Goal: Information Seeking & Learning: Learn about a topic

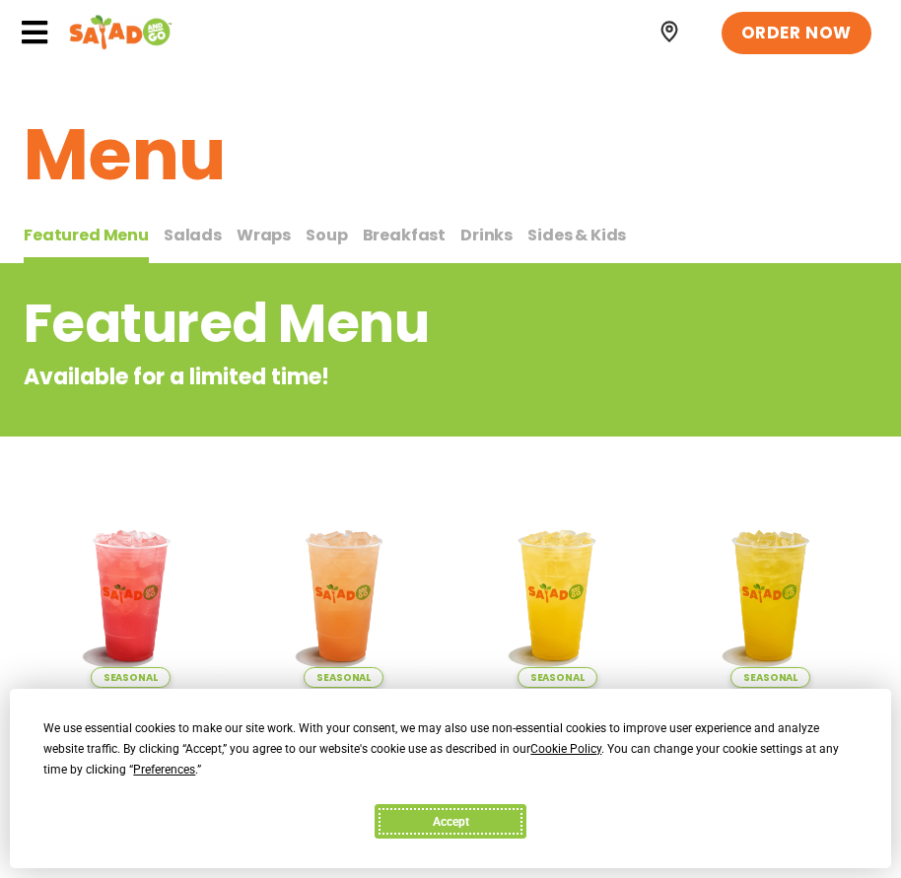
click at [526, 819] on button "Accept" at bounding box center [450, 821] width 152 height 34
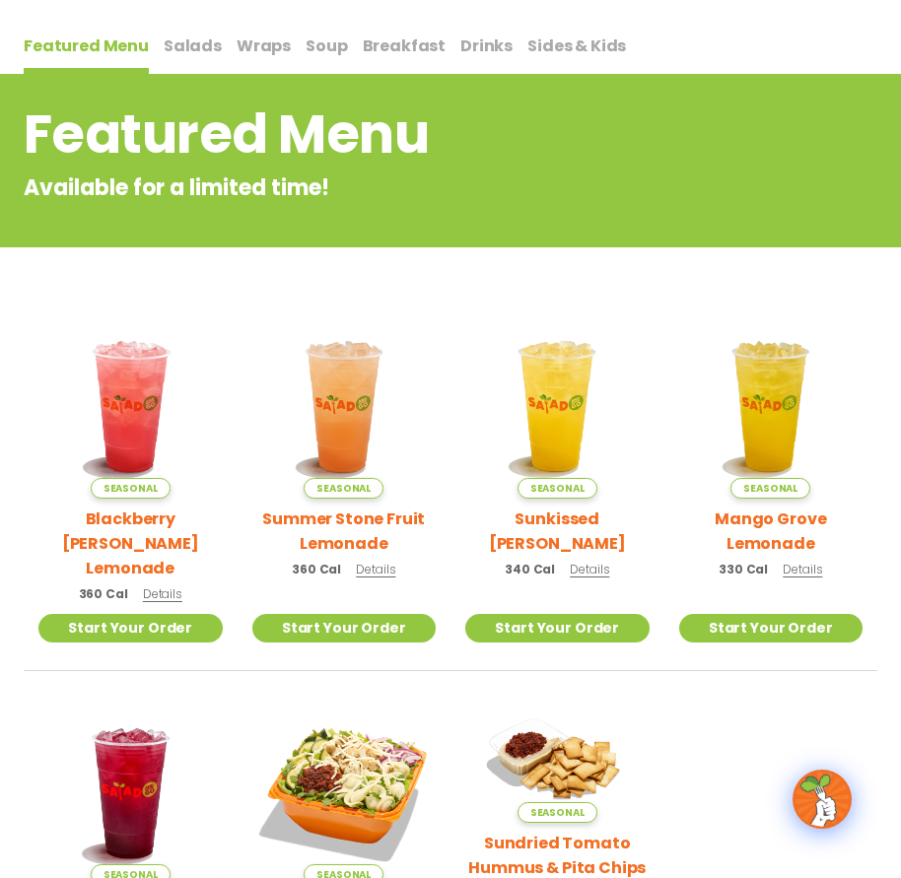
scroll to position [197, 0]
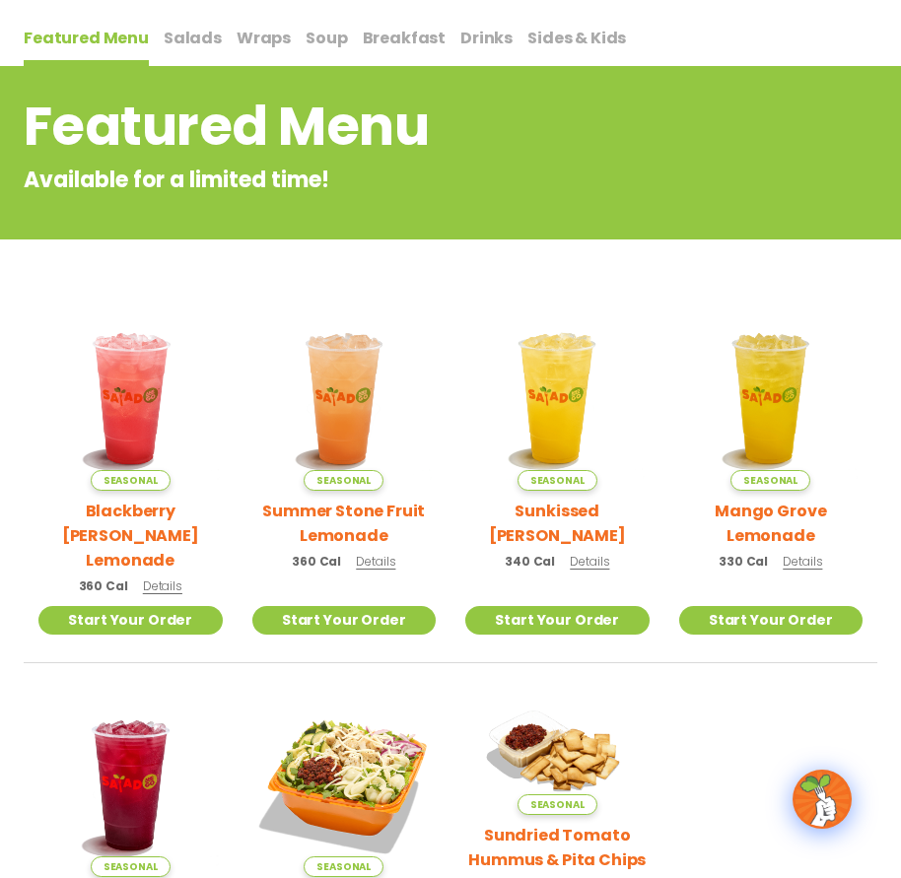
click at [237, 38] on span "Wraps" at bounding box center [264, 38] width 54 height 23
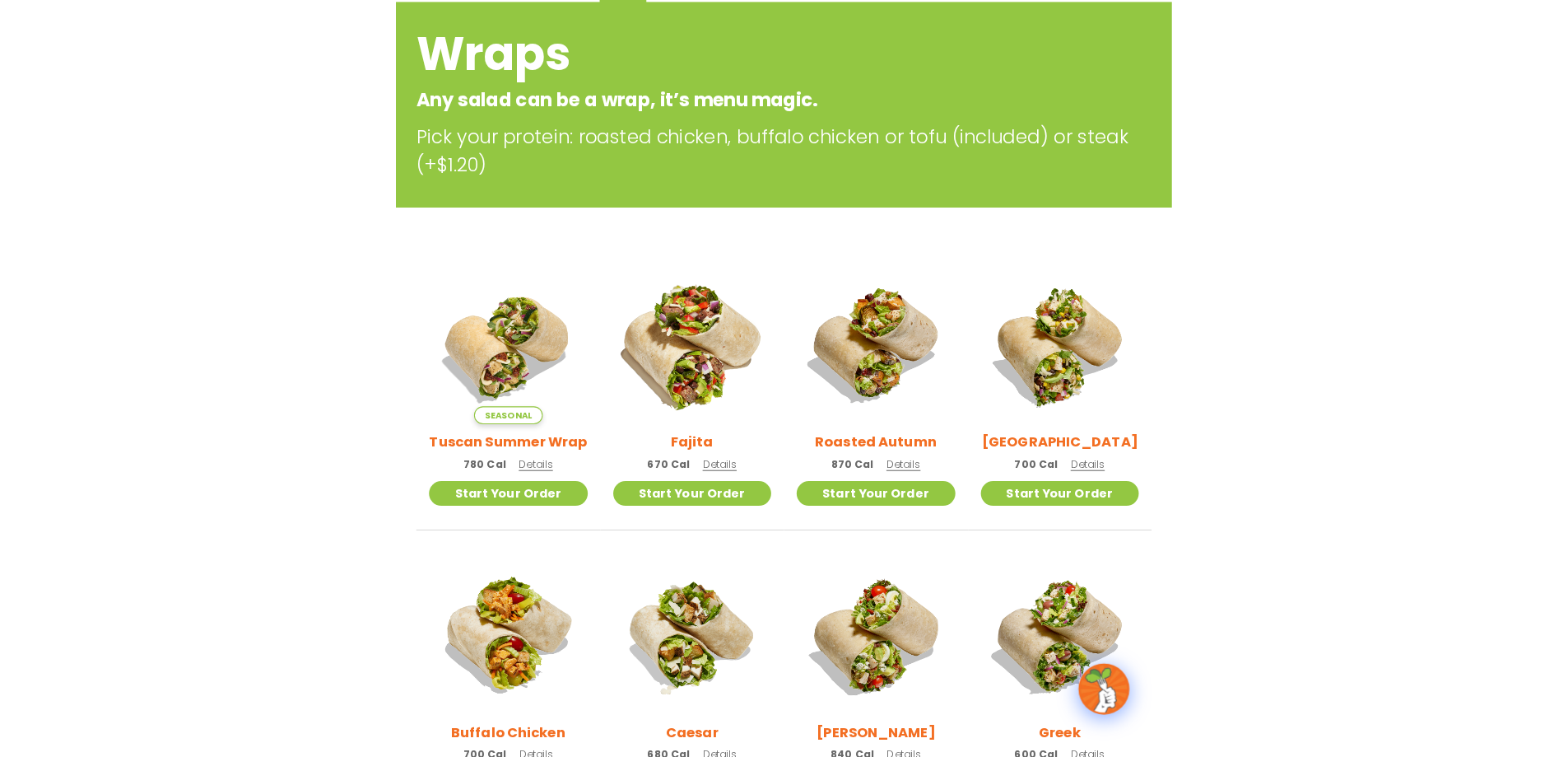
scroll to position [247, 0]
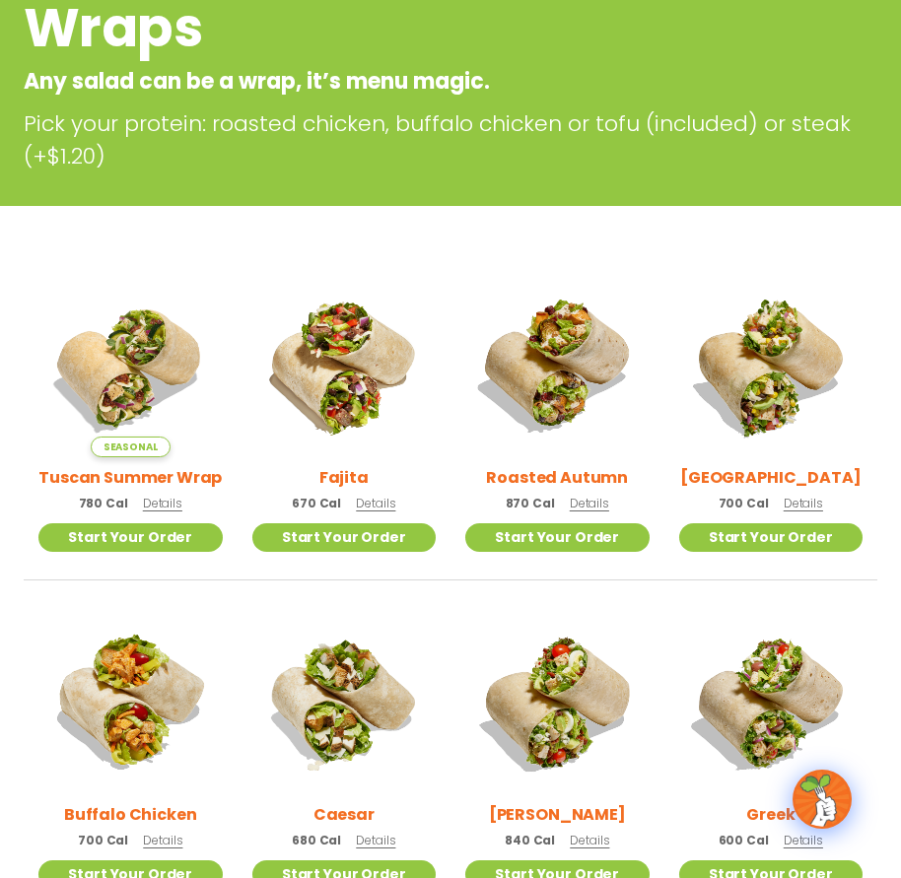
click at [163, 506] on span "Details" at bounding box center [162, 503] width 39 height 17
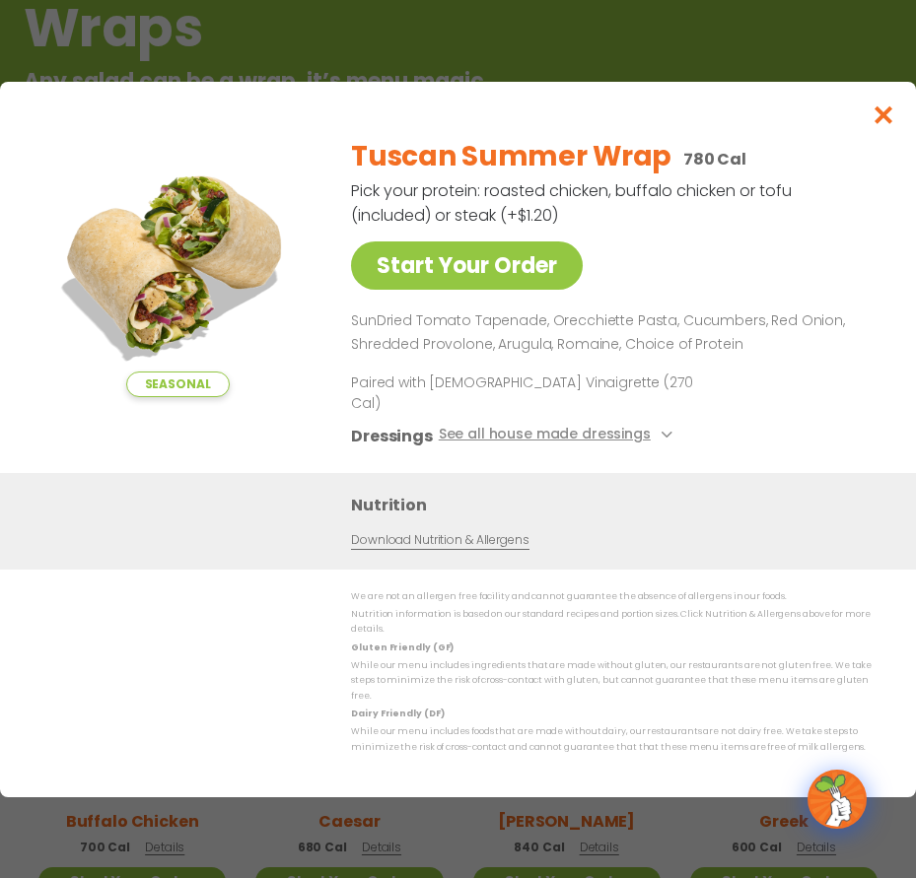
click at [487, 545] on link "Download Nutrition & Allergens" at bounding box center [439, 539] width 177 height 19
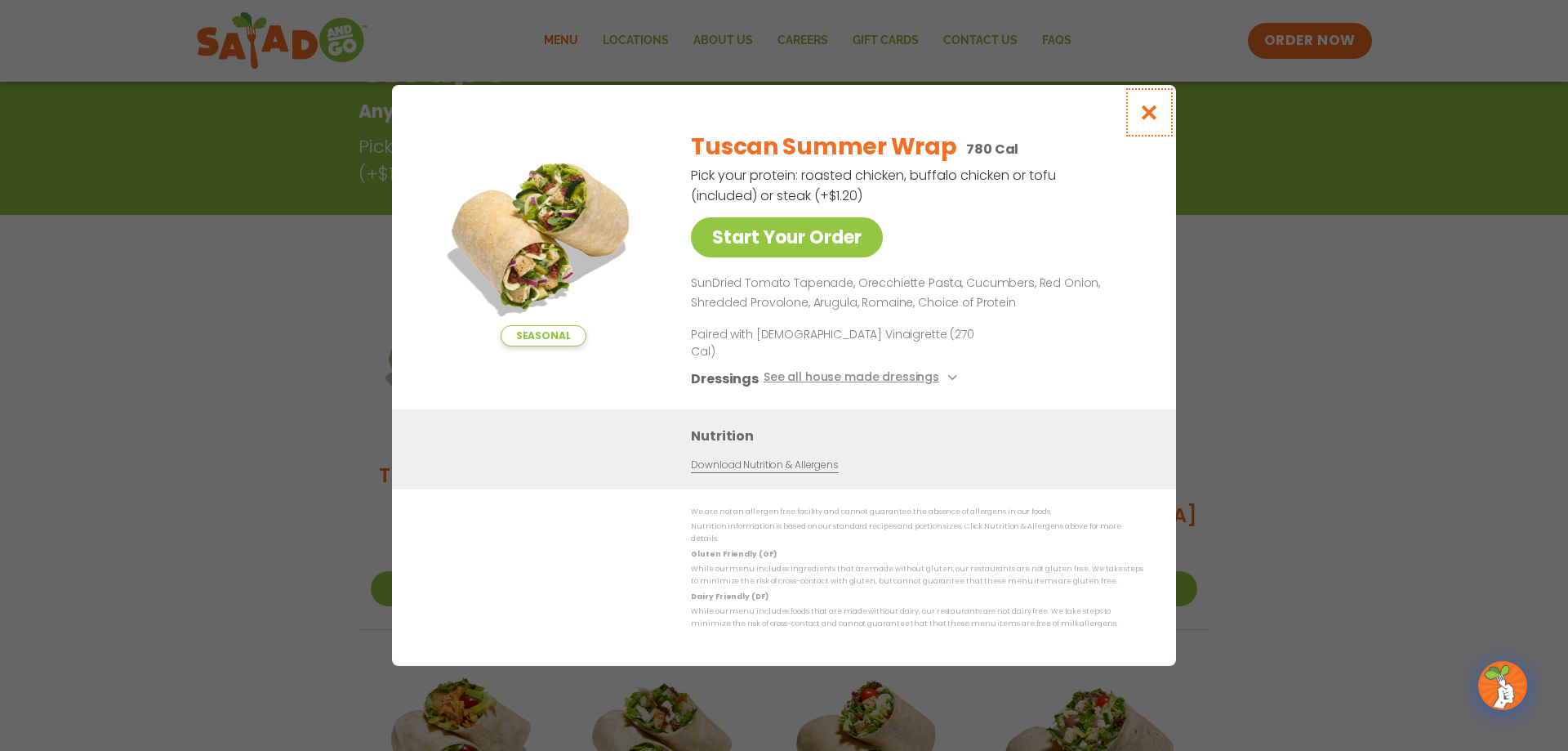
click at [758, 121] on icon "Close modal" at bounding box center [1149, 112] width 21 height 17
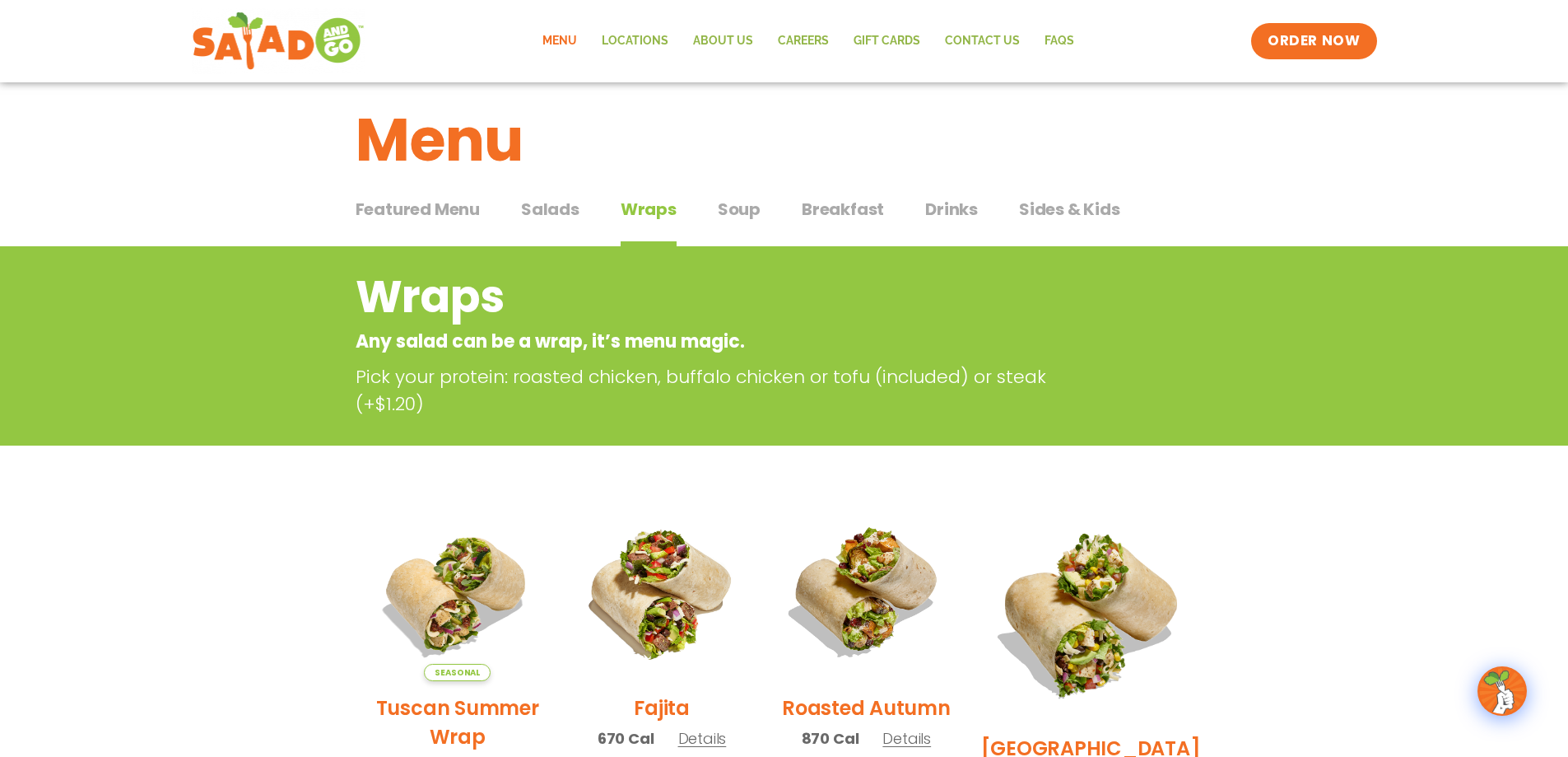
scroll to position [18, 0]
click at [537, 198] on span "Salads" at bounding box center [551, 211] width 58 height 25
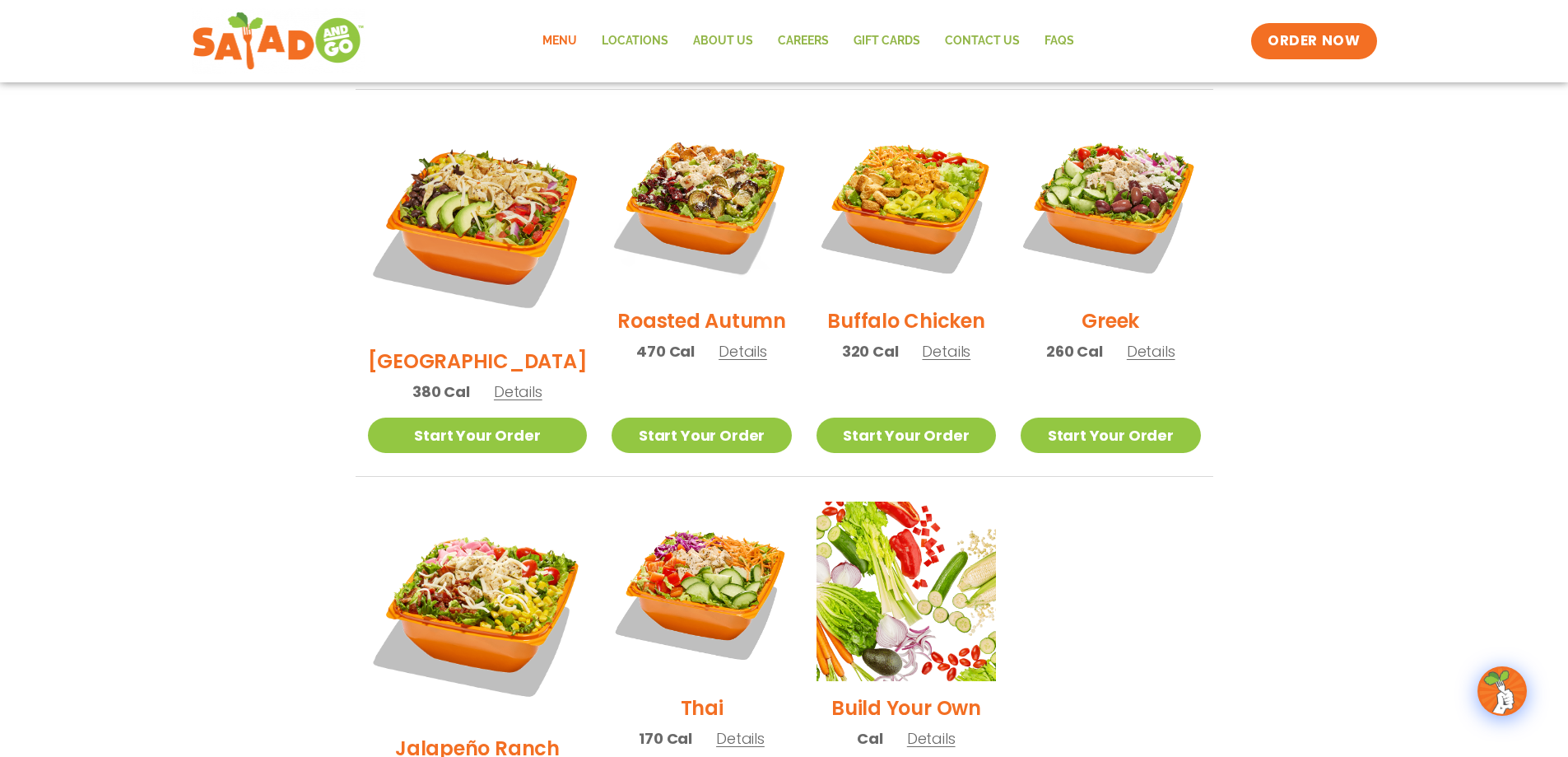
scroll to position [841, 0]
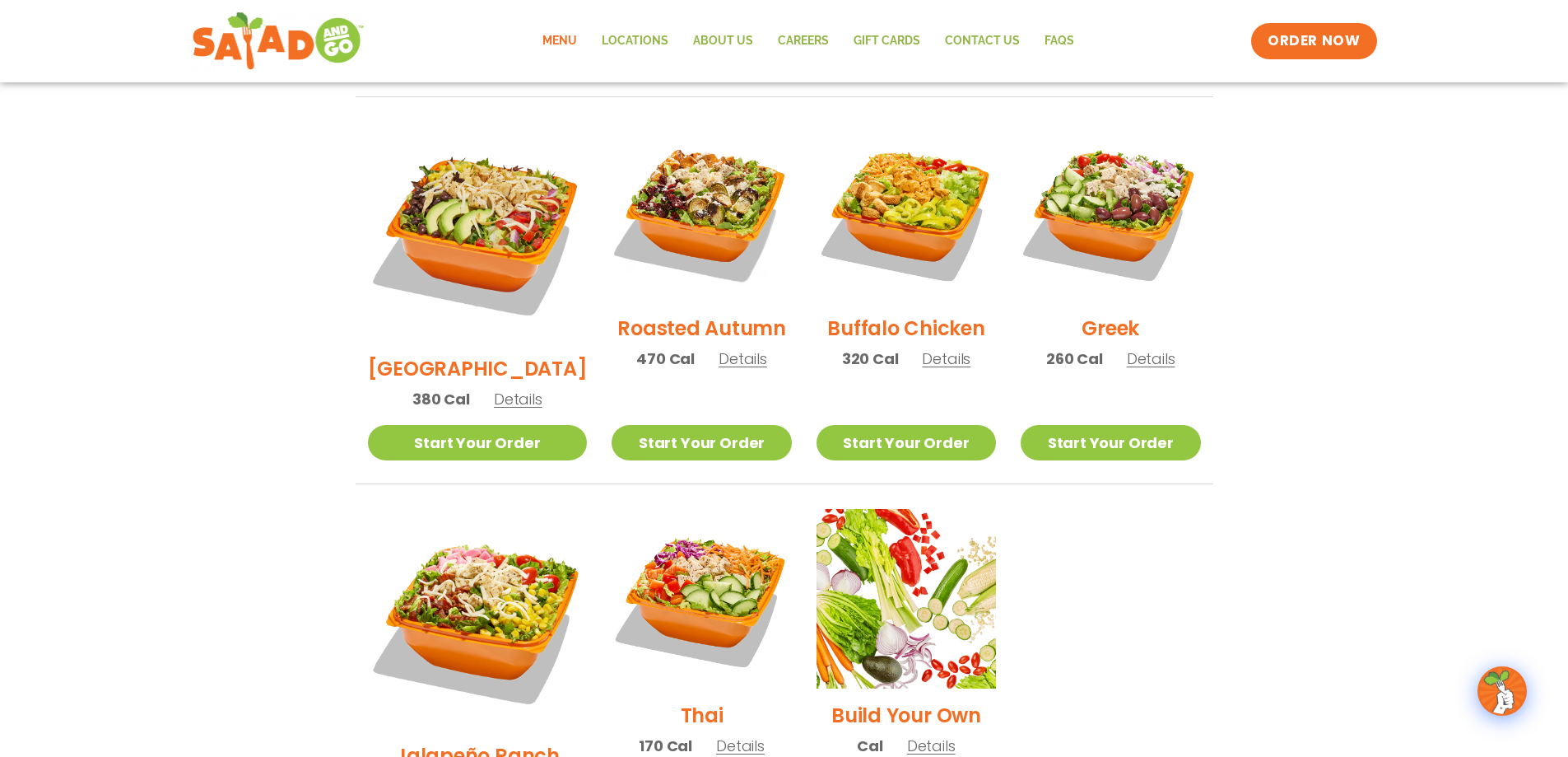
click at [764, 348] on span "Details" at bounding box center [1151, 358] width 48 height 21
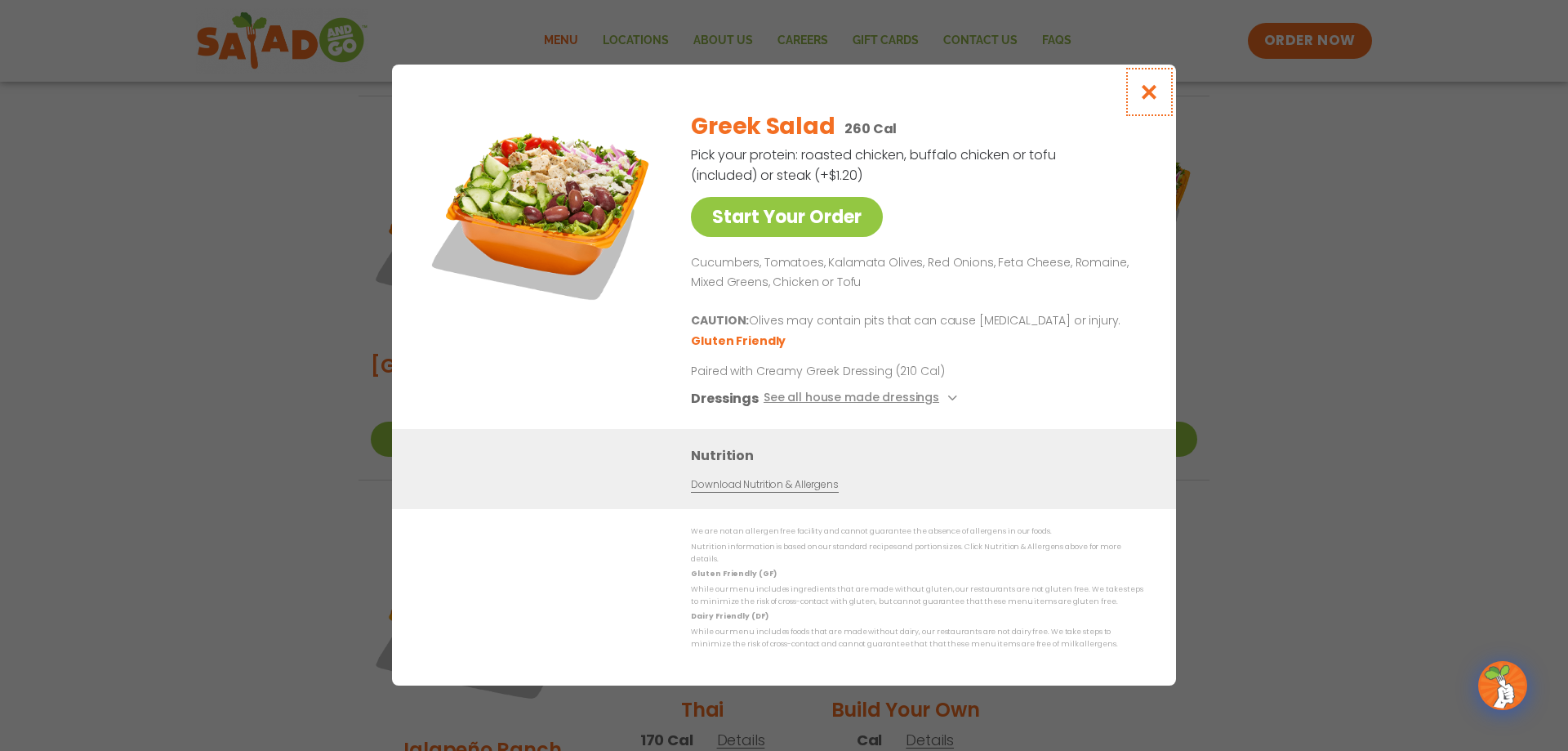
click at [758, 100] on icon "Close modal" at bounding box center [1149, 92] width 21 height 17
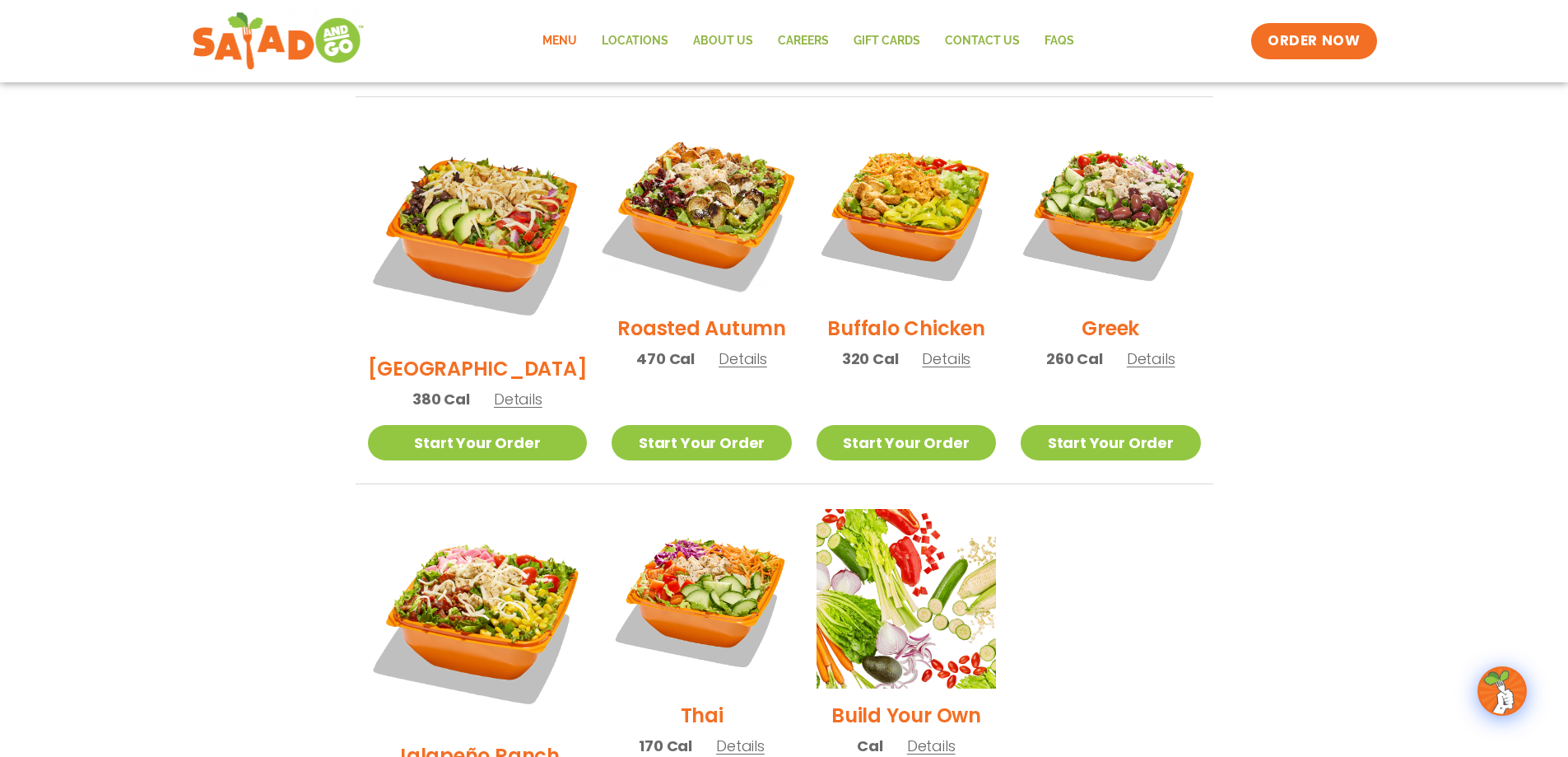
click at [709, 192] on img at bounding box center [701, 211] width 211 height 211
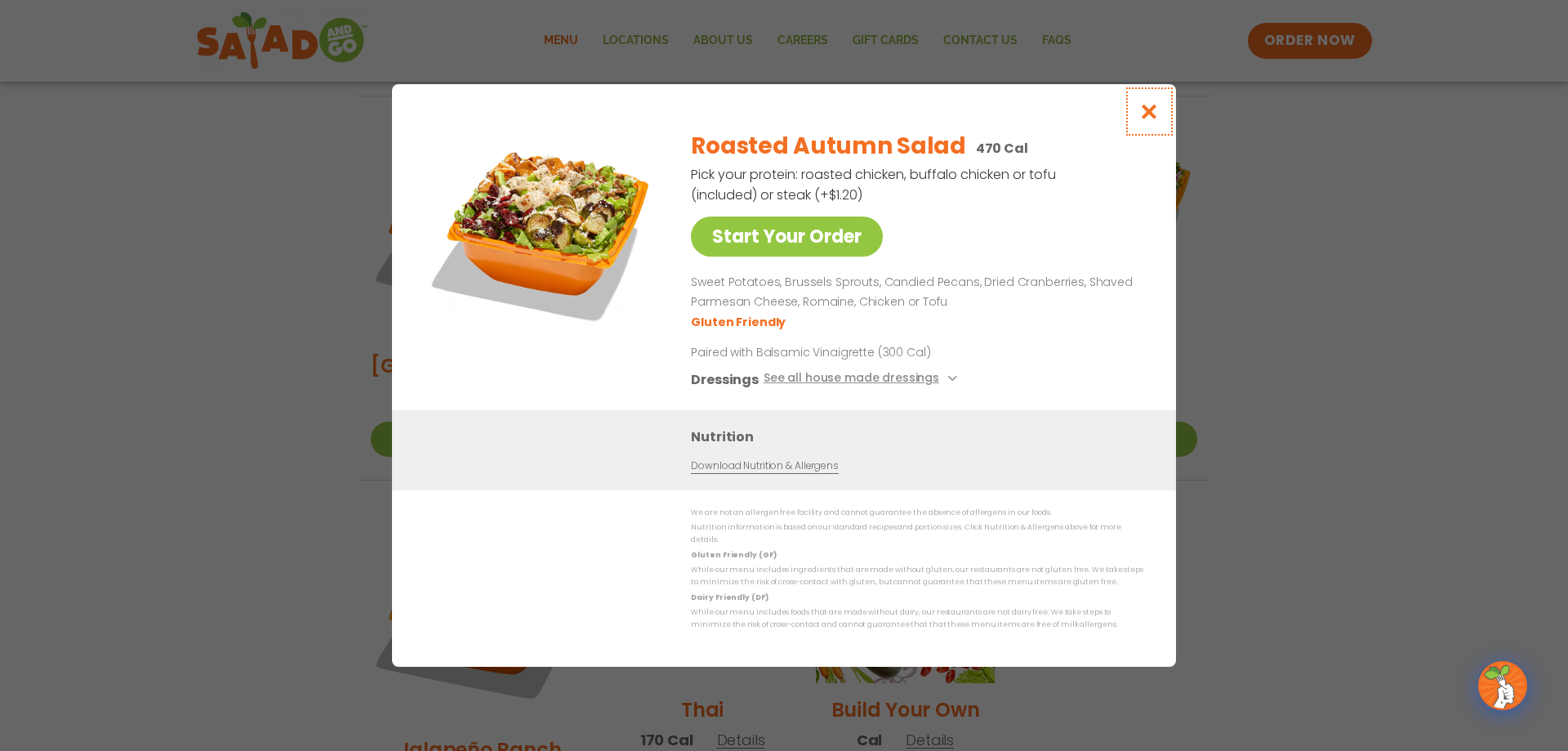
click at [758, 120] on icon "Close modal" at bounding box center [1149, 111] width 21 height 17
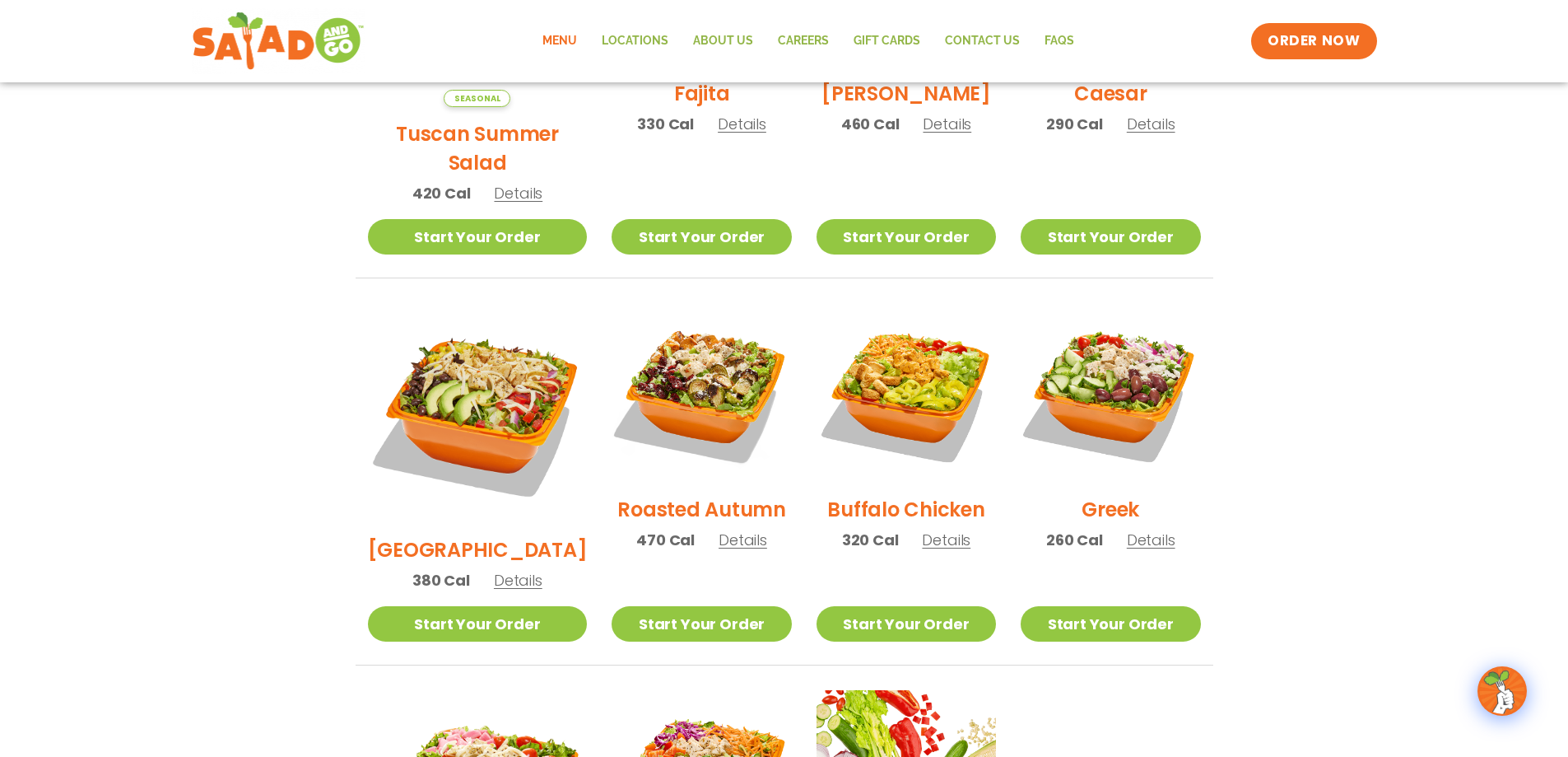
scroll to position [676, 0]
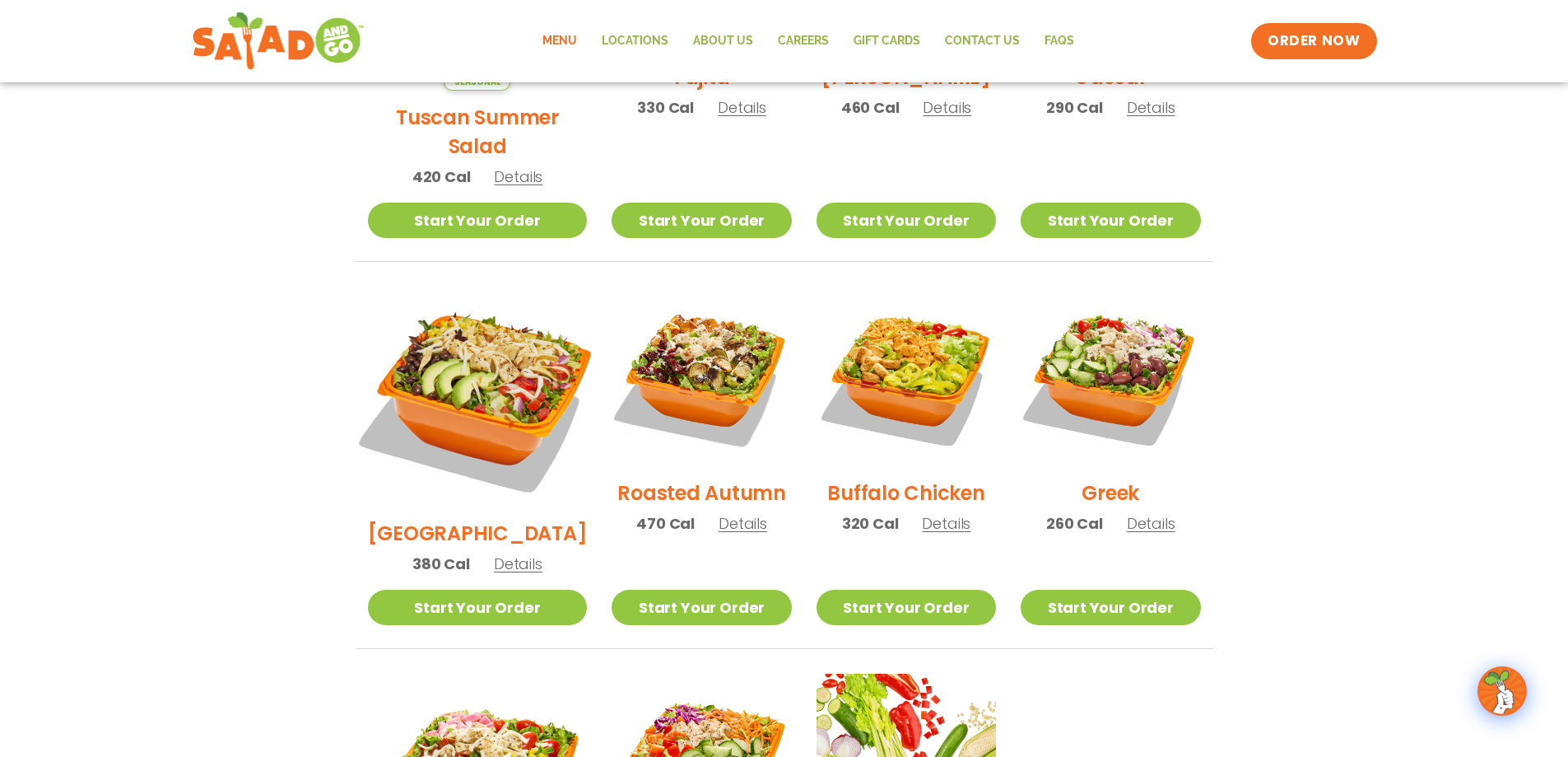
click at [464, 342] on img at bounding box center [477, 396] width 257 height 257
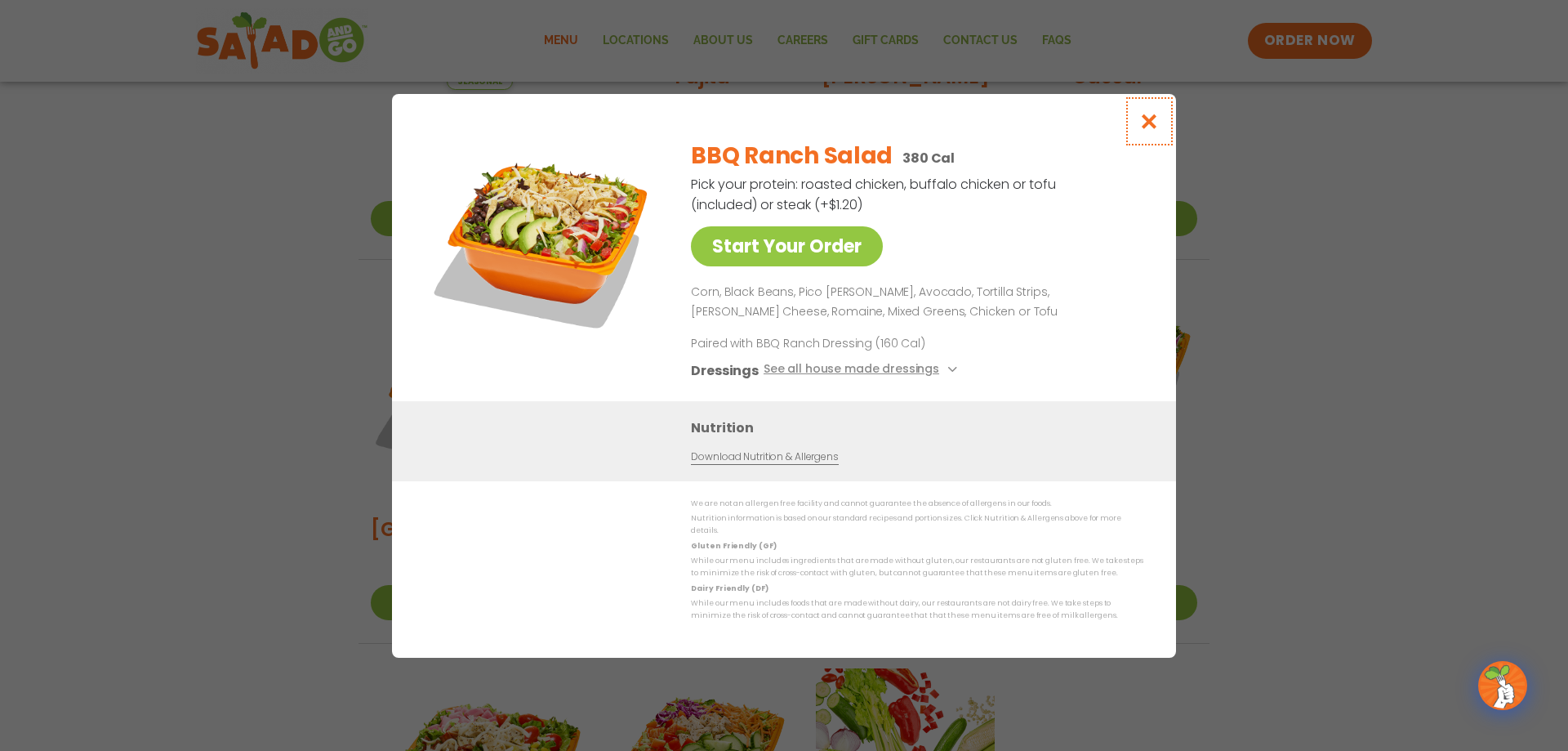
click at [758, 127] on icon "Close modal" at bounding box center [1149, 121] width 21 height 17
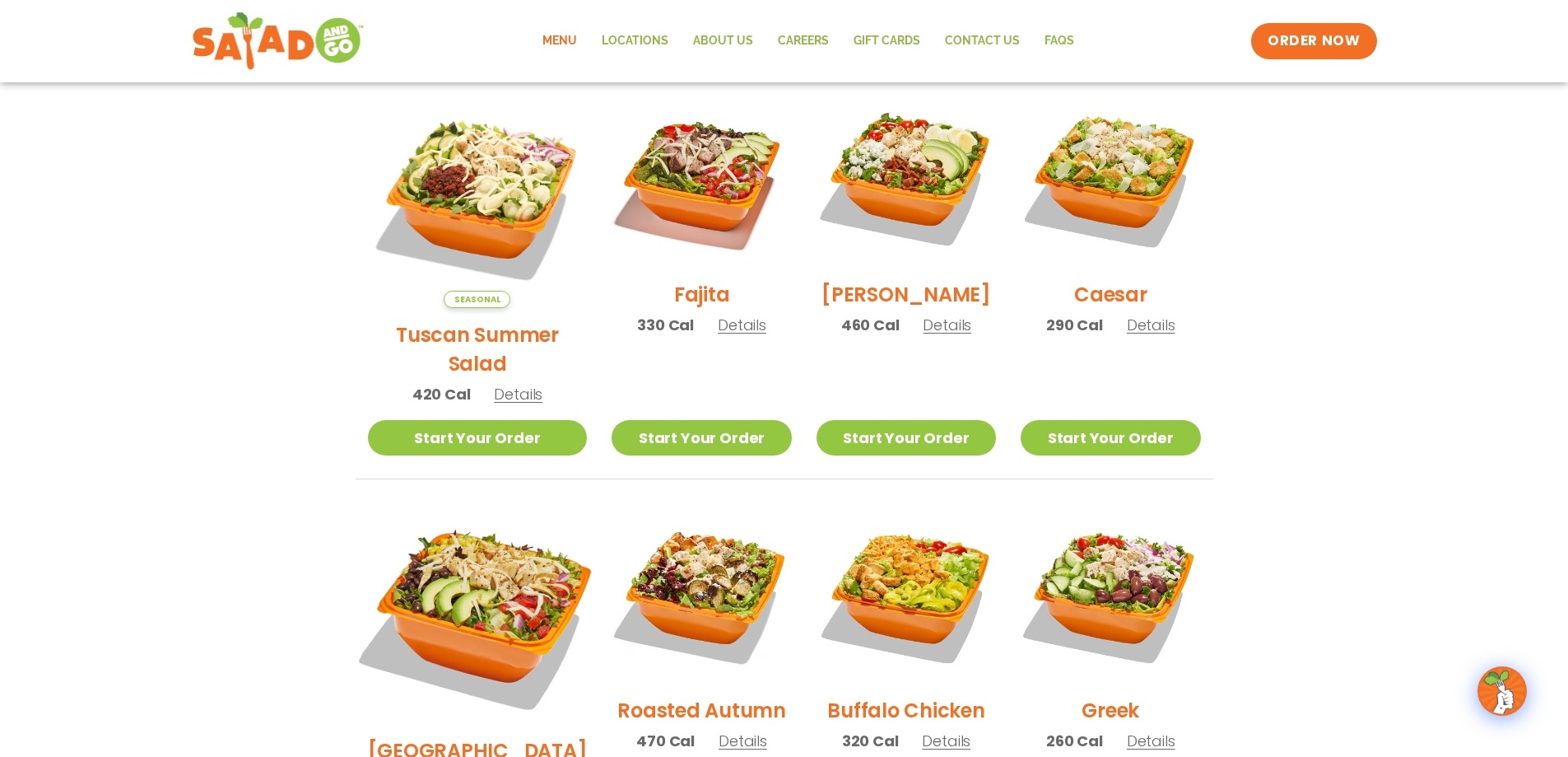
scroll to position [429, 0]
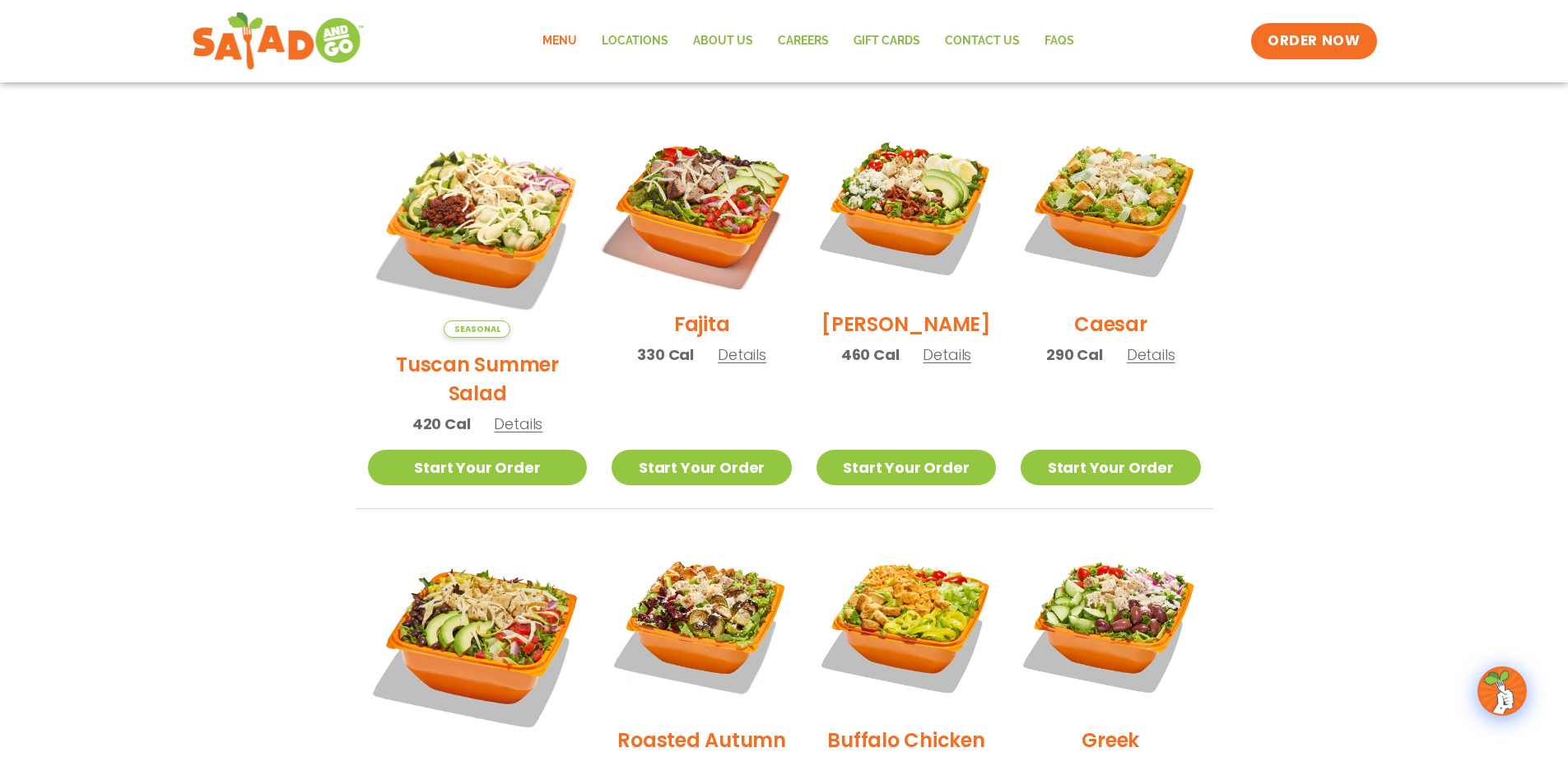
click at [710, 244] on img at bounding box center [701, 207] width 211 height 211
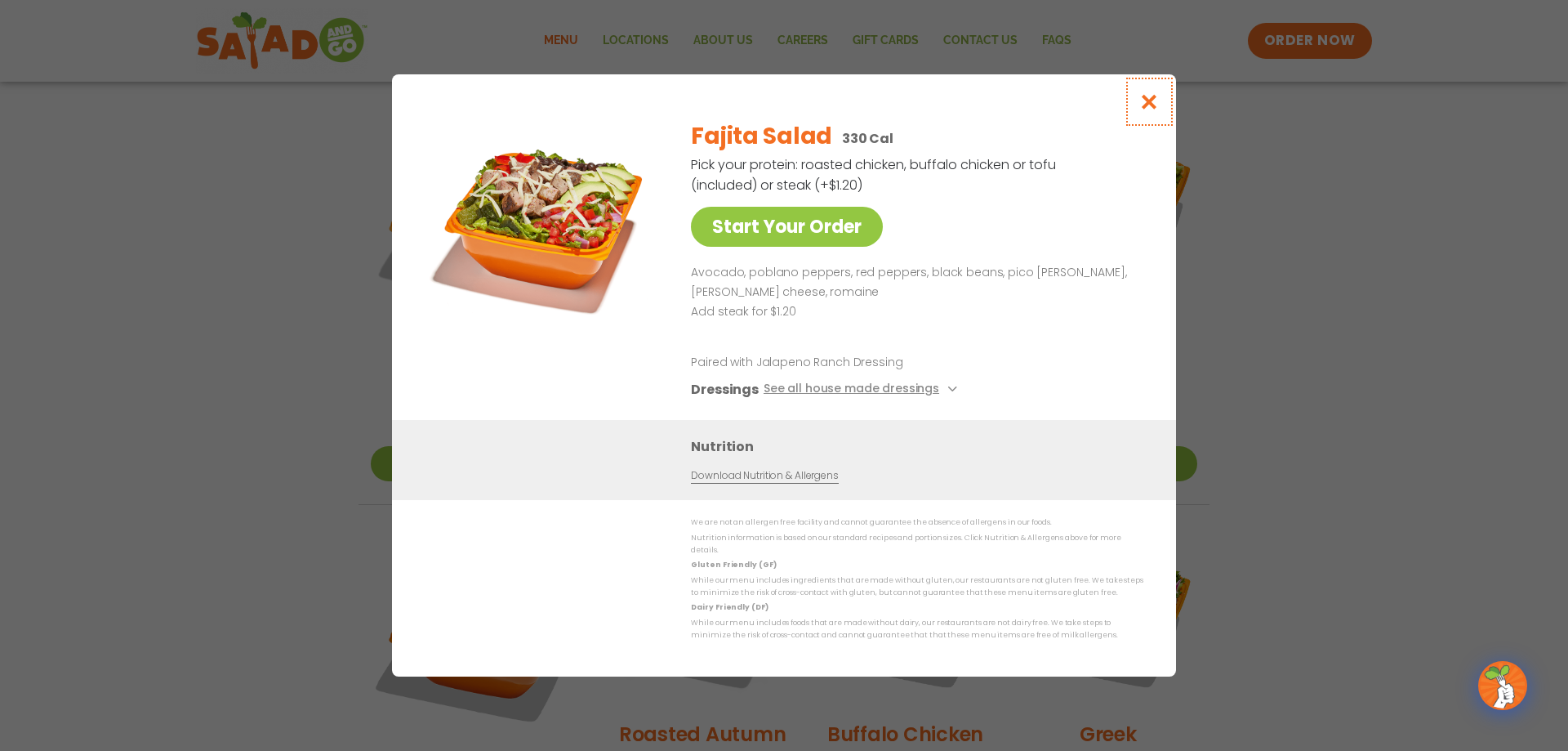
click at [758, 110] on icon "Close modal" at bounding box center [1149, 101] width 21 height 17
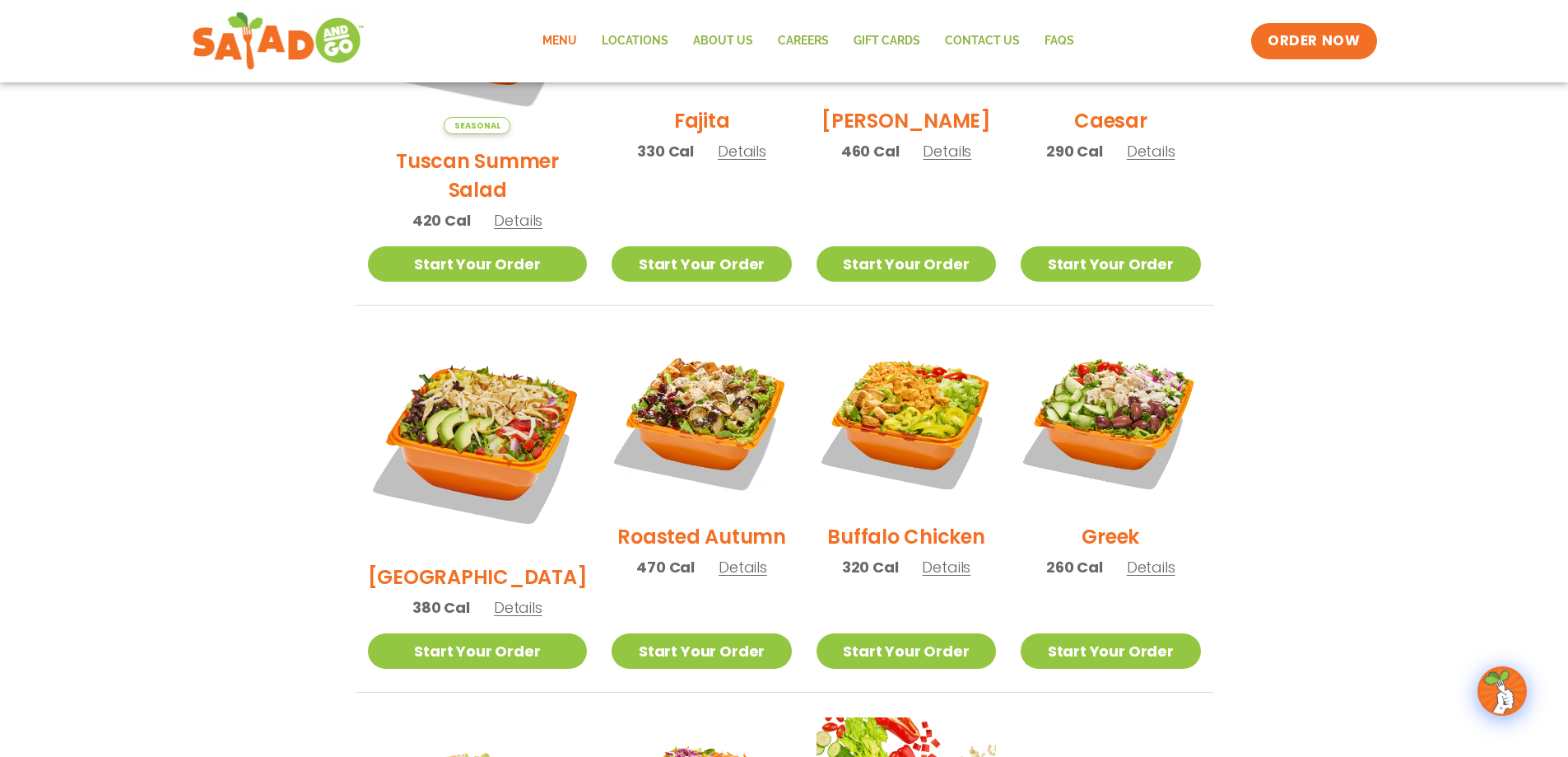
scroll to position [676, 0]
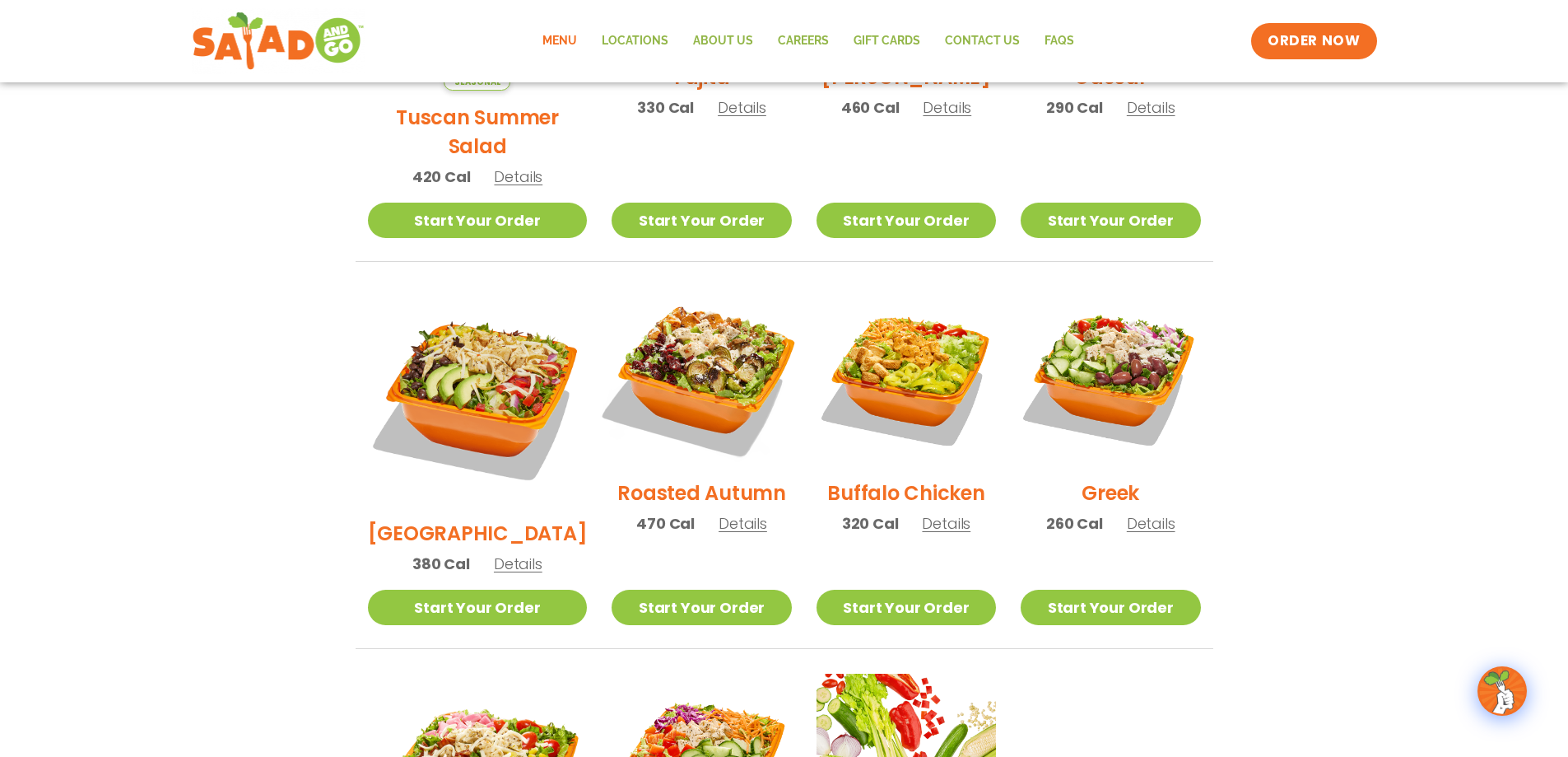
click at [677, 347] on img at bounding box center [701, 376] width 211 height 211
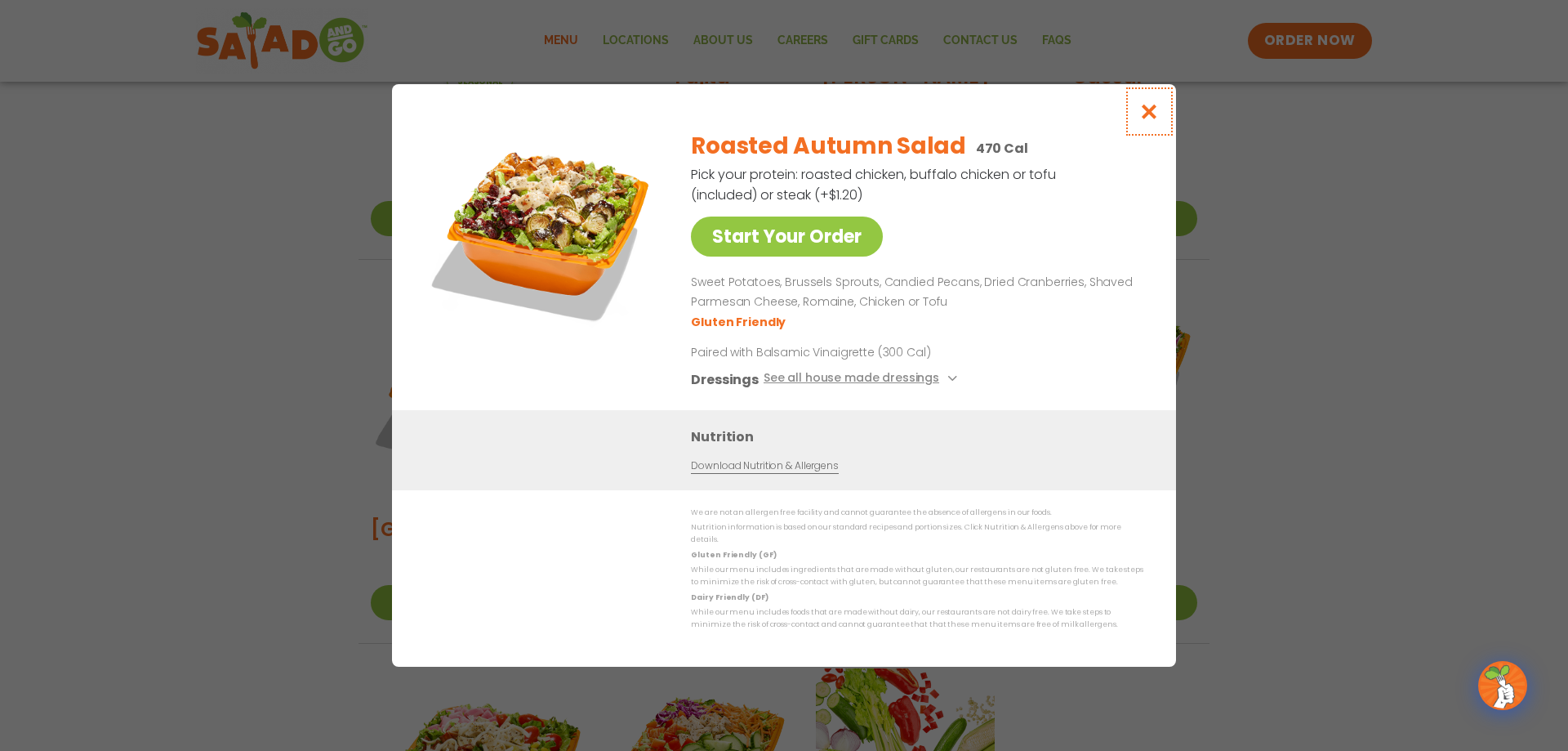
click at [758, 120] on icon "Close modal" at bounding box center [1149, 111] width 21 height 17
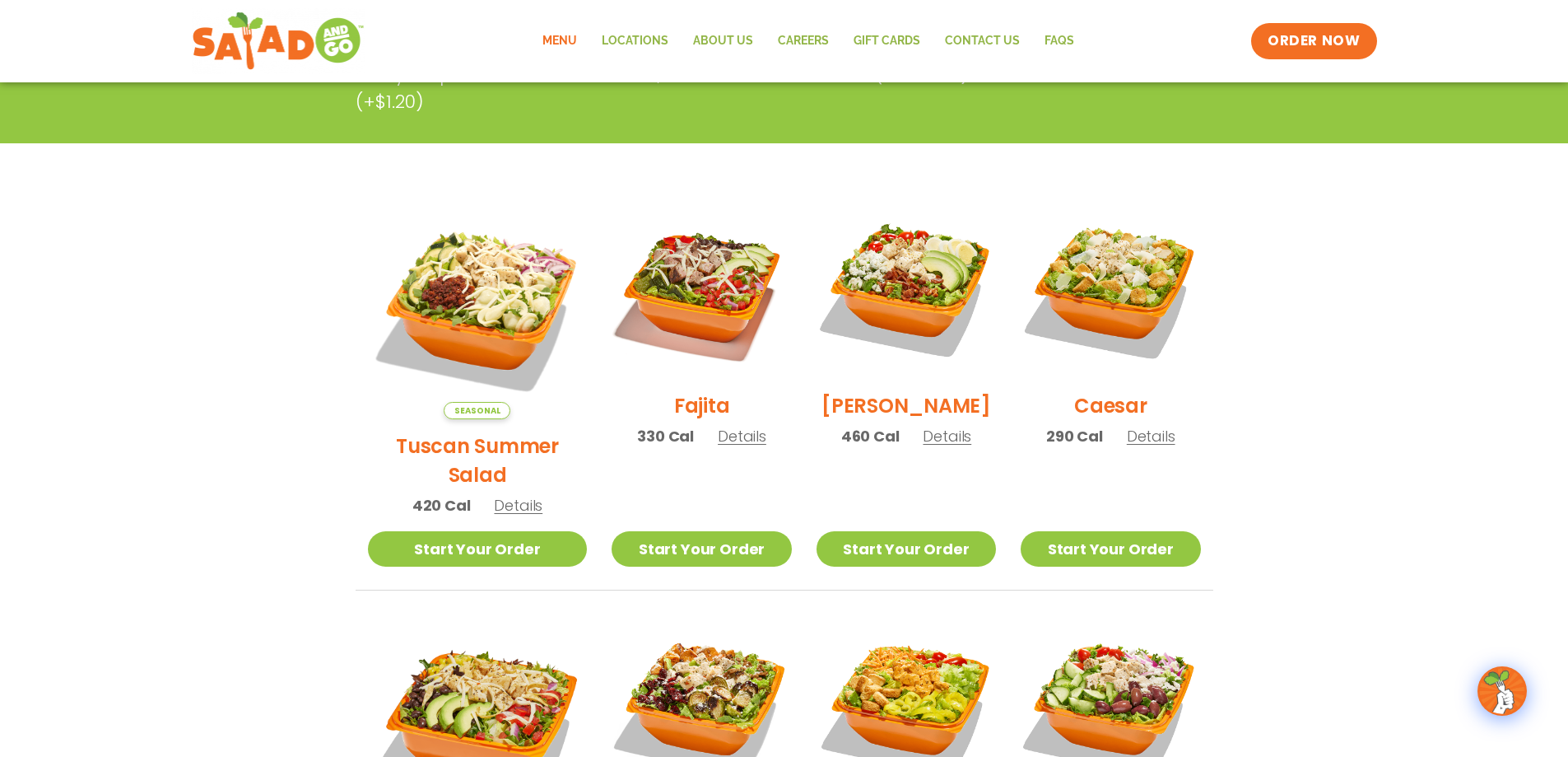
scroll to position [347, 0]
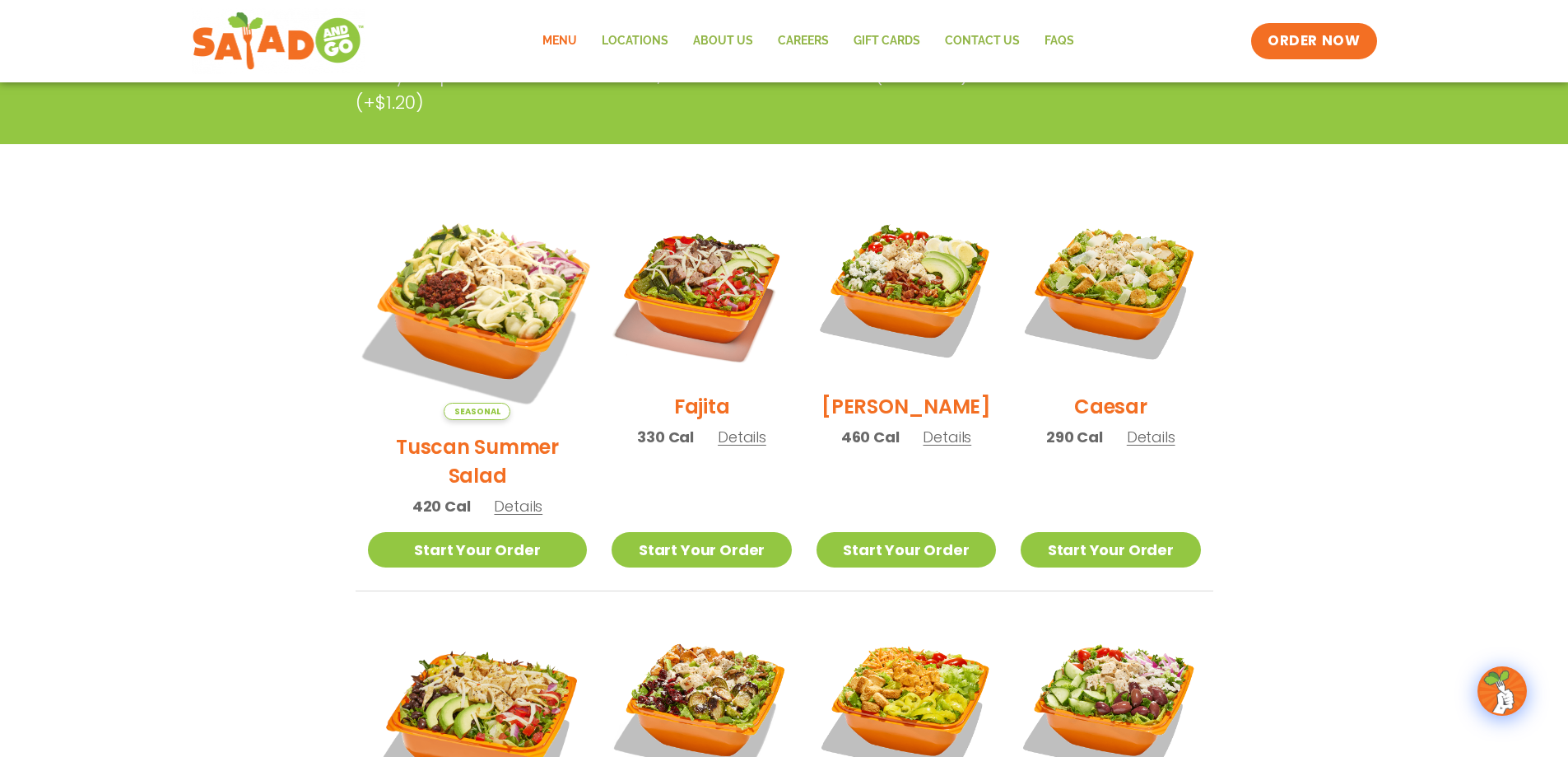
click at [501, 268] on img at bounding box center [477, 310] width 257 height 257
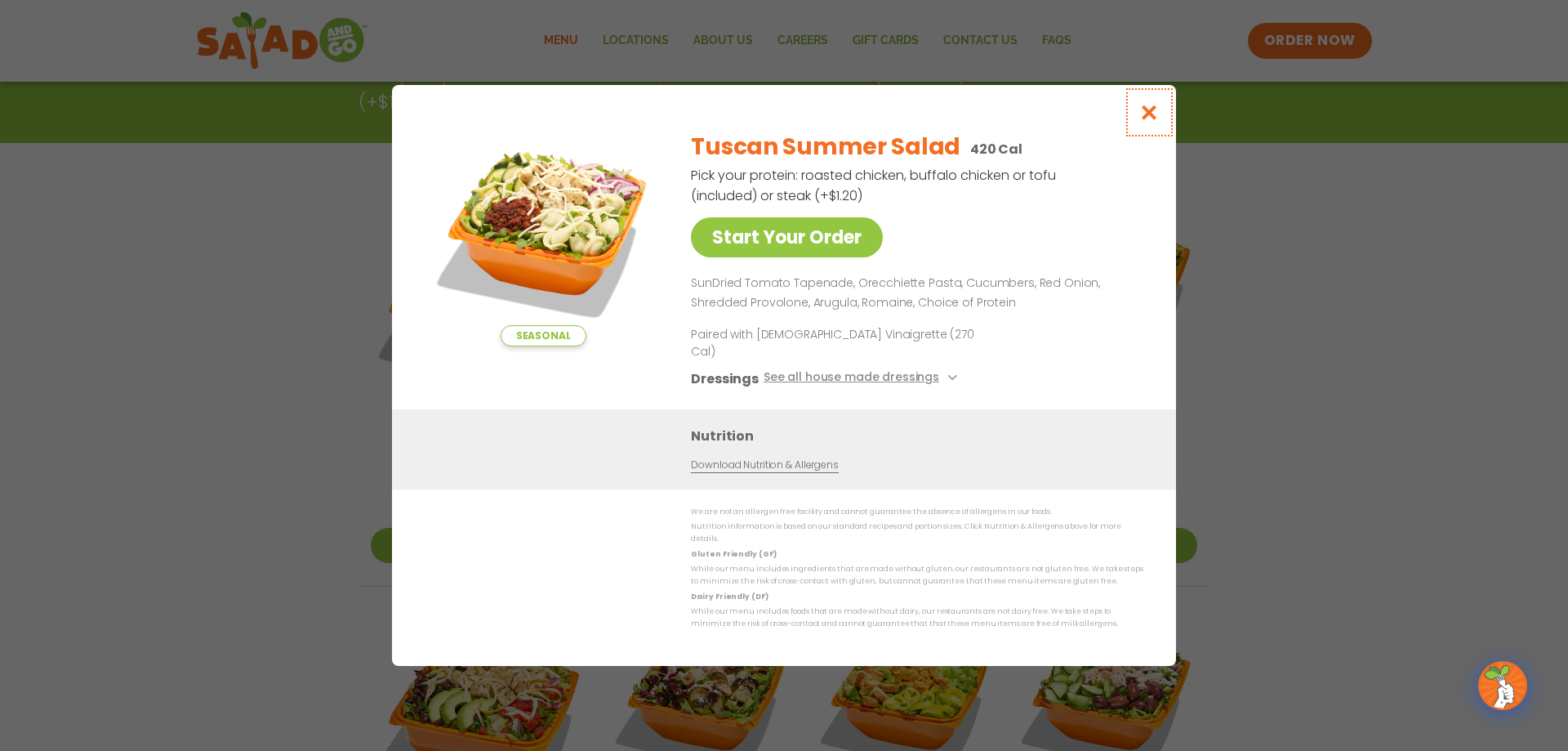
click at [758, 130] on button "Close modal" at bounding box center [1149, 112] width 53 height 55
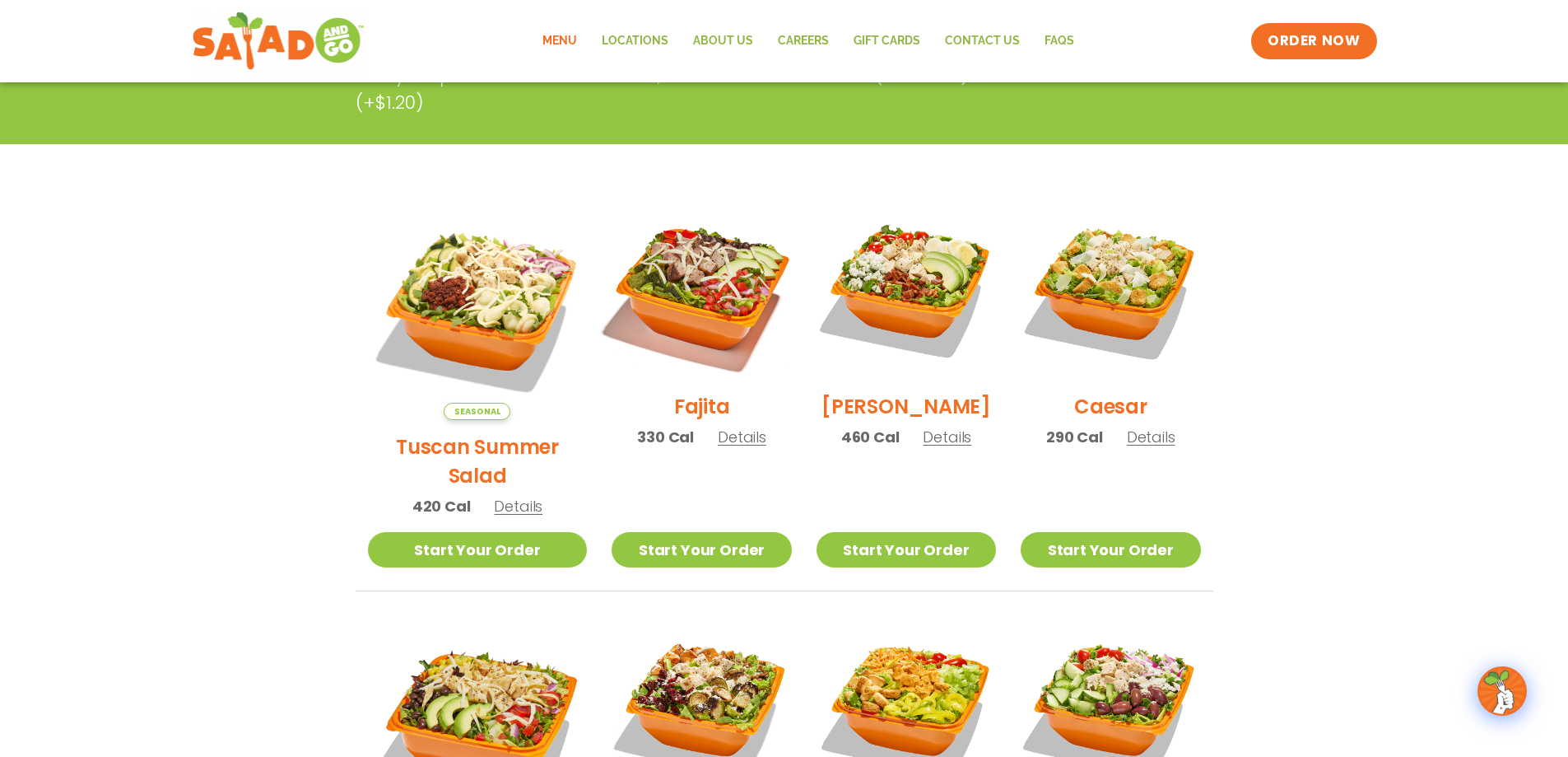
click at [696, 306] on img at bounding box center [701, 290] width 211 height 211
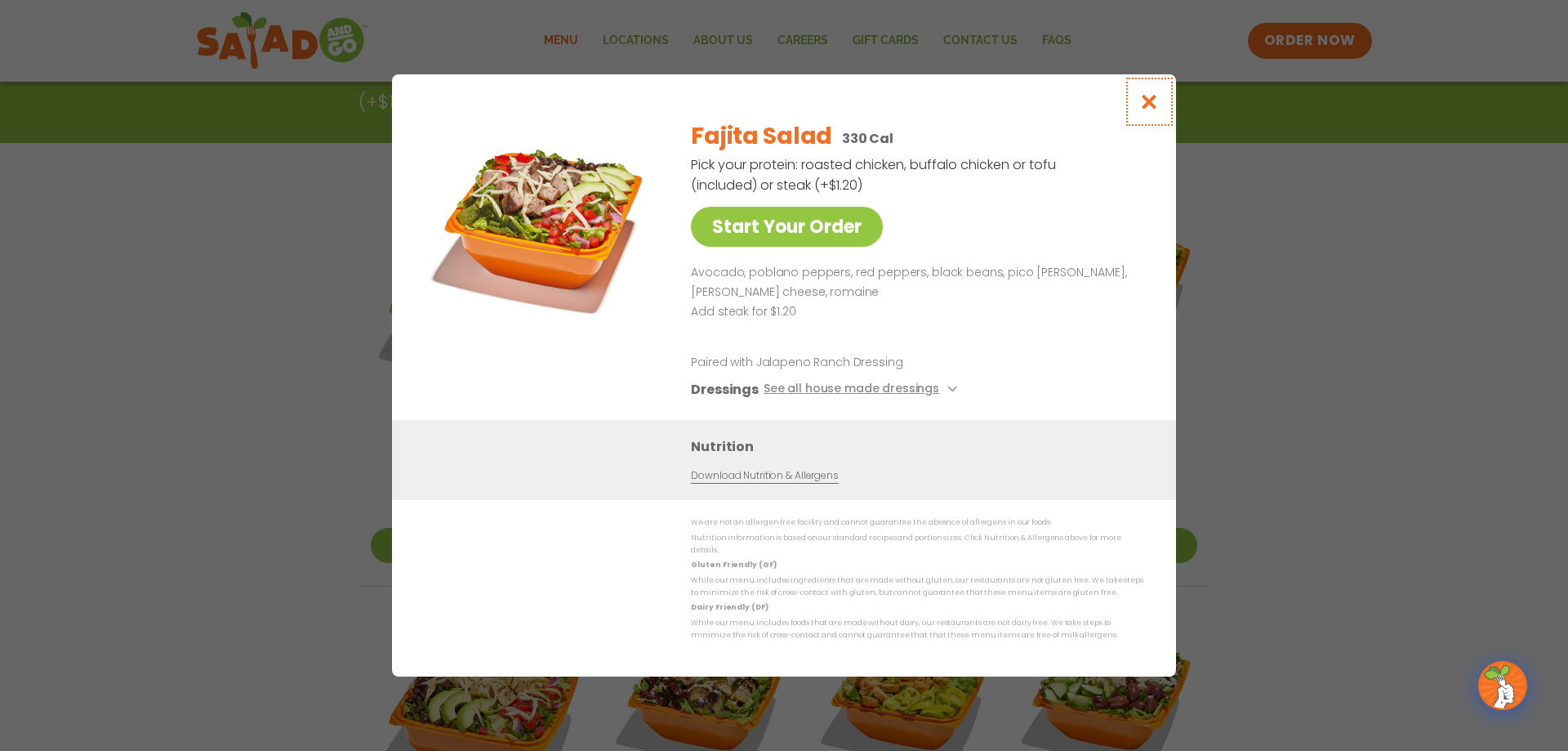
click at [758, 108] on button "Close modal" at bounding box center [1149, 102] width 53 height 55
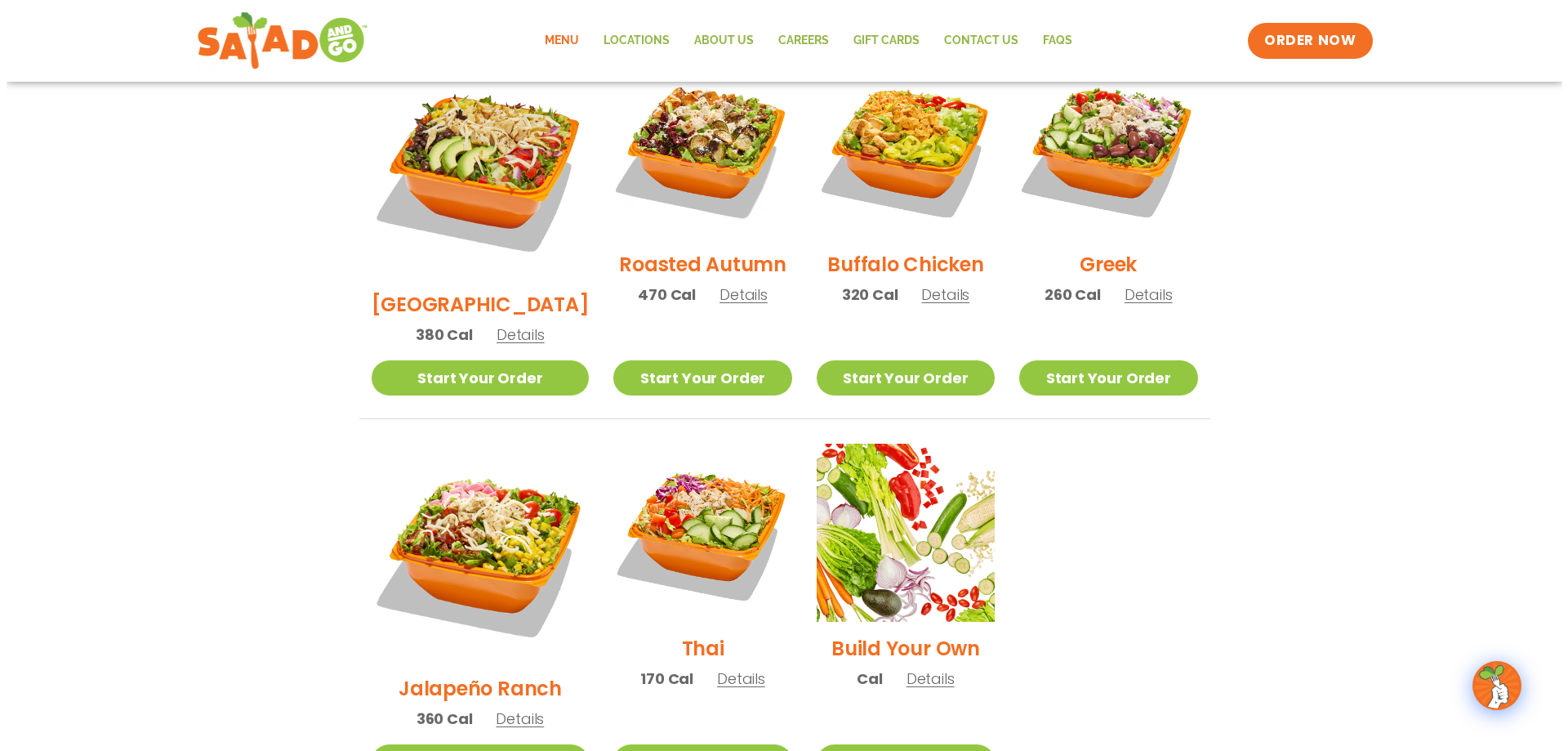
scroll to position [916, 0]
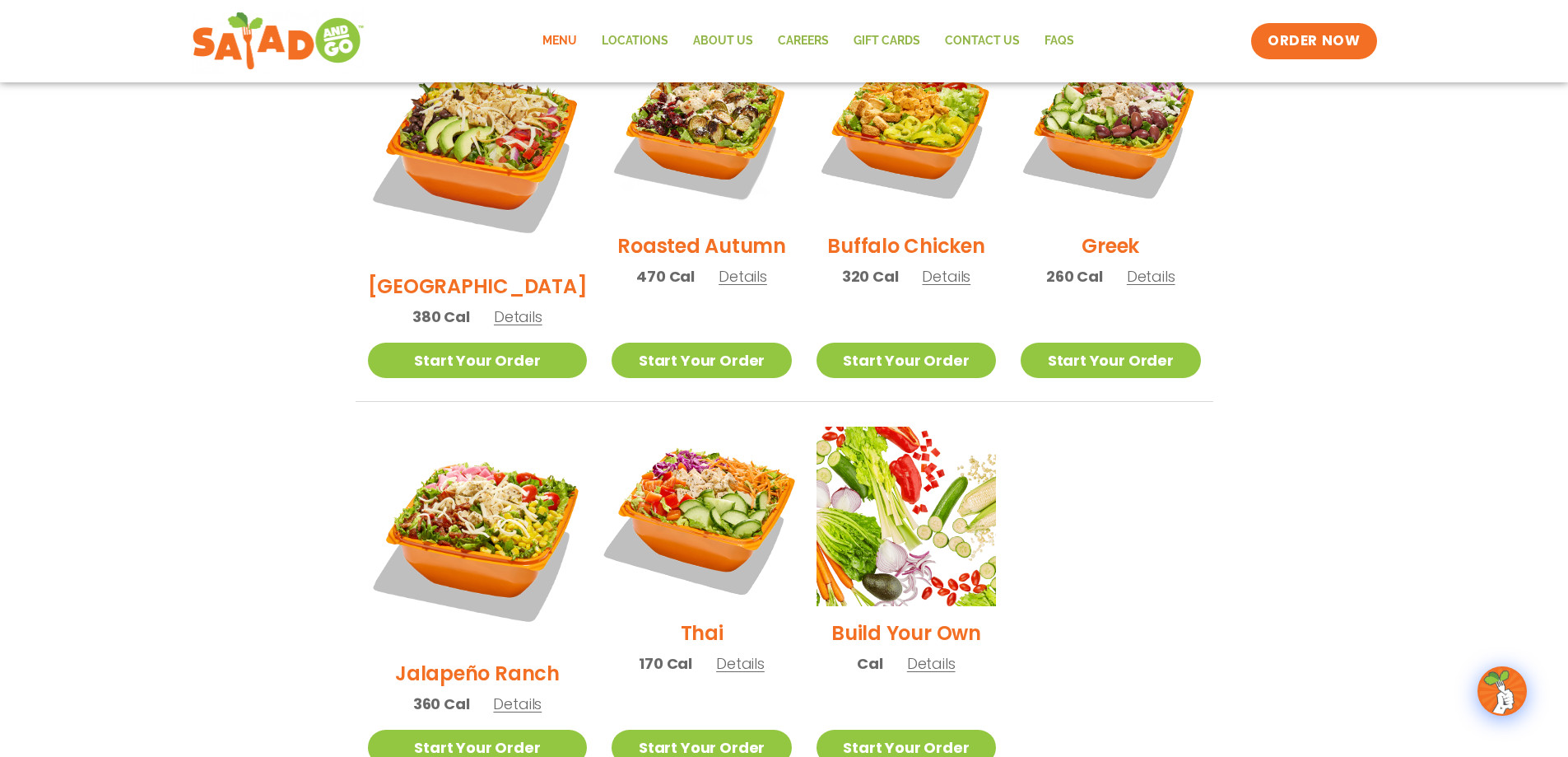
click at [693, 461] on img at bounding box center [701, 516] width 211 height 211
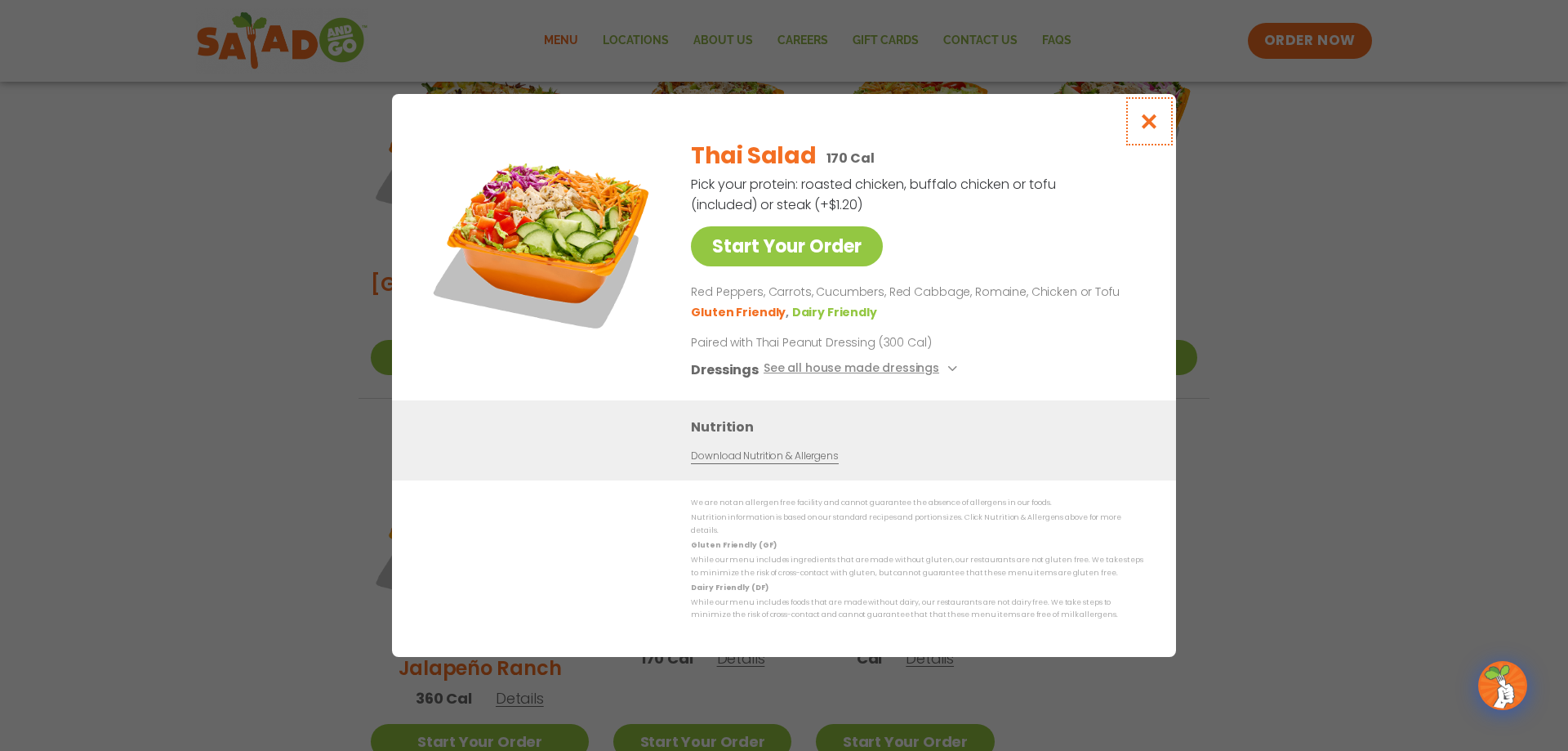
click at [758, 130] on icon "Close modal" at bounding box center [1149, 121] width 21 height 17
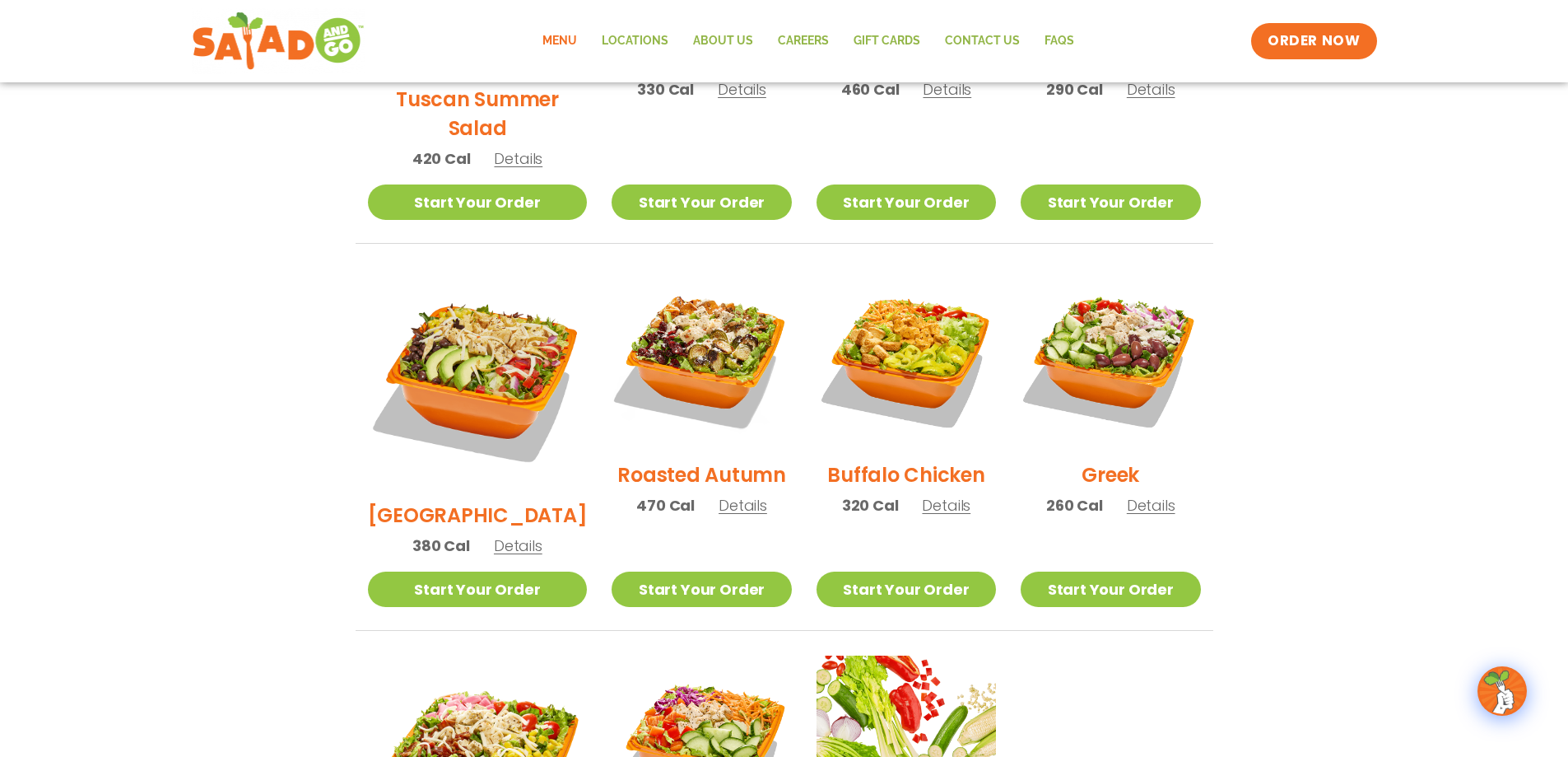
scroll to position [783, 0]
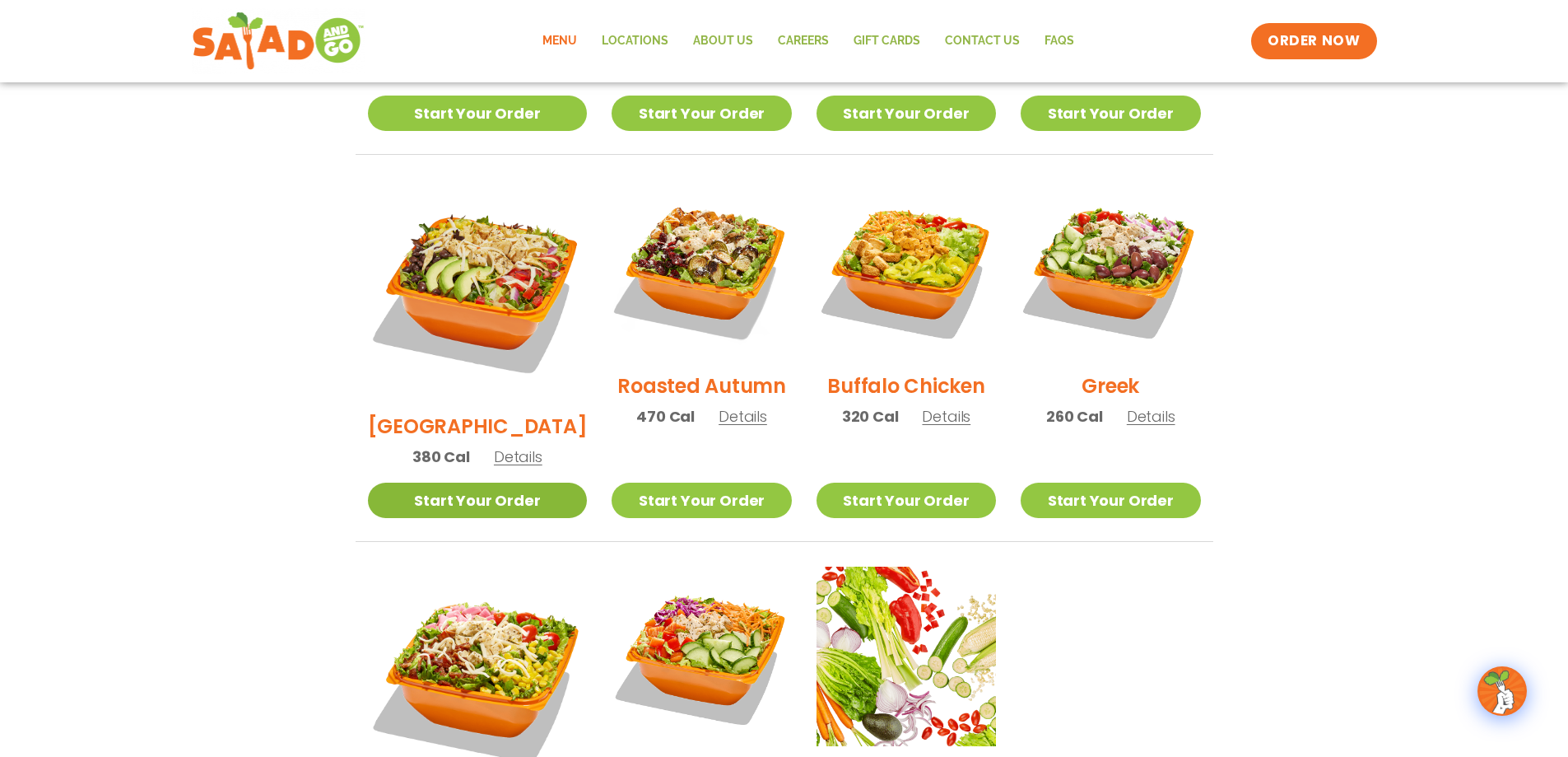
click at [485, 482] on link "Start Your Order" at bounding box center [478, 500] width 220 height 35
